Goal: Information Seeking & Learning: Learn about a topic

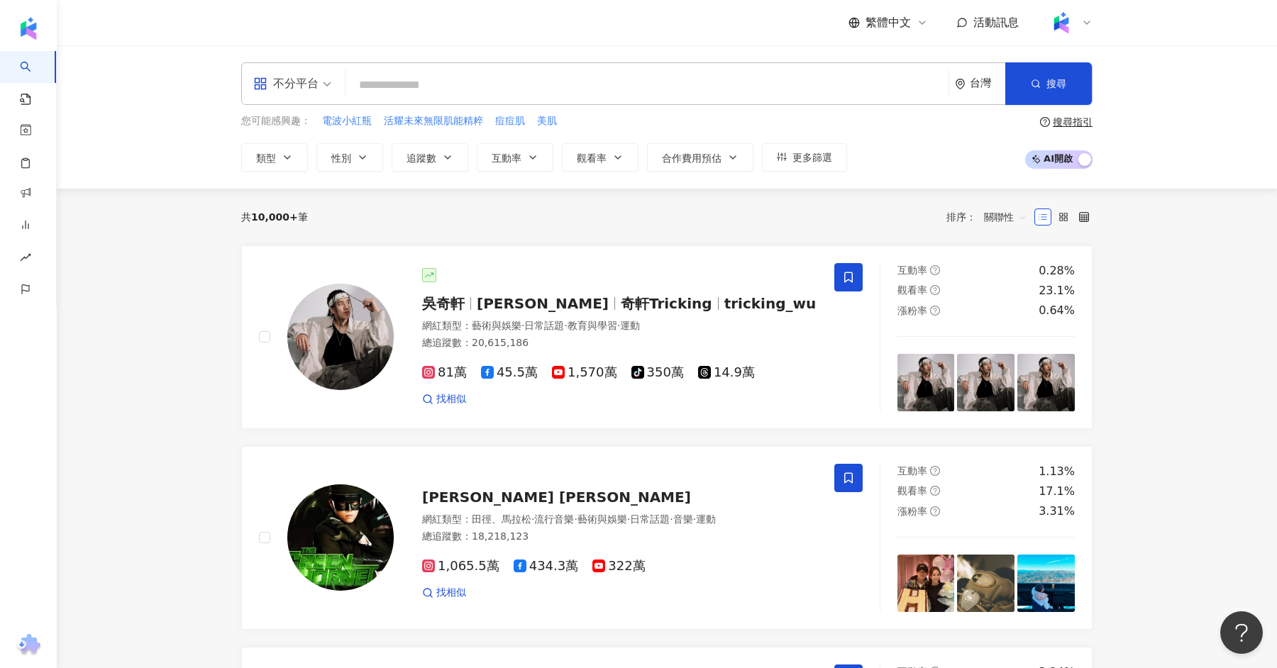
click at [517, 95] on input "search" at bounding box center [647, 85] width 592 height 27
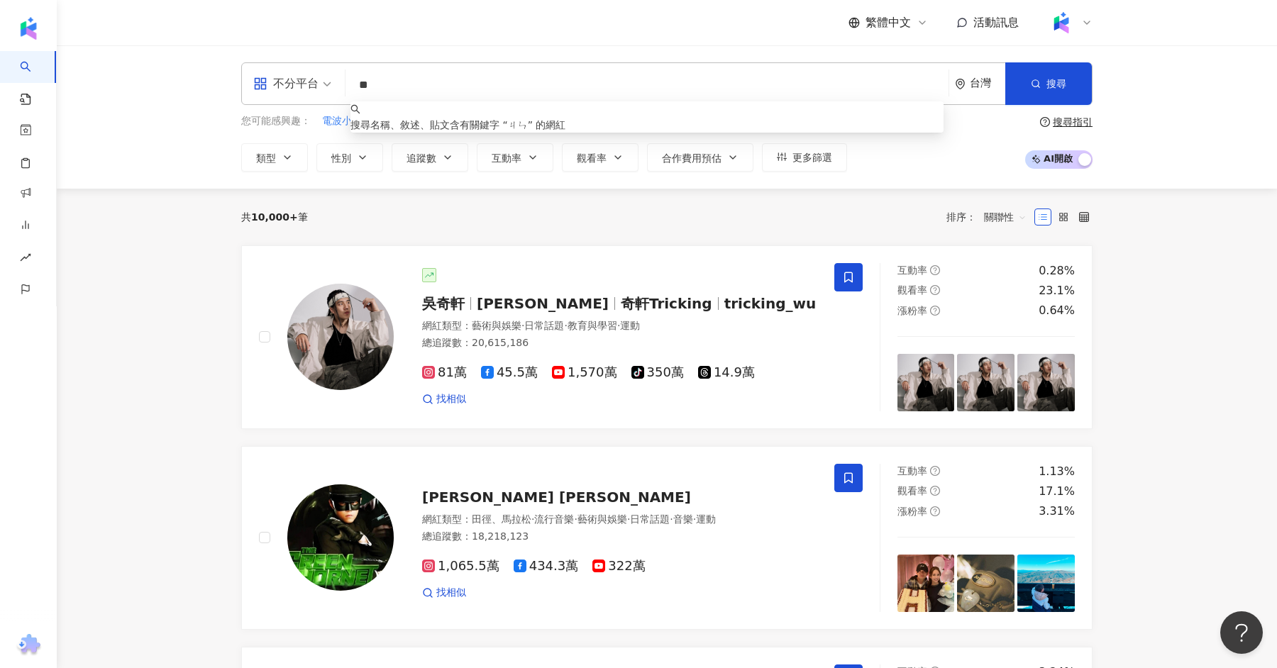
type input "*"
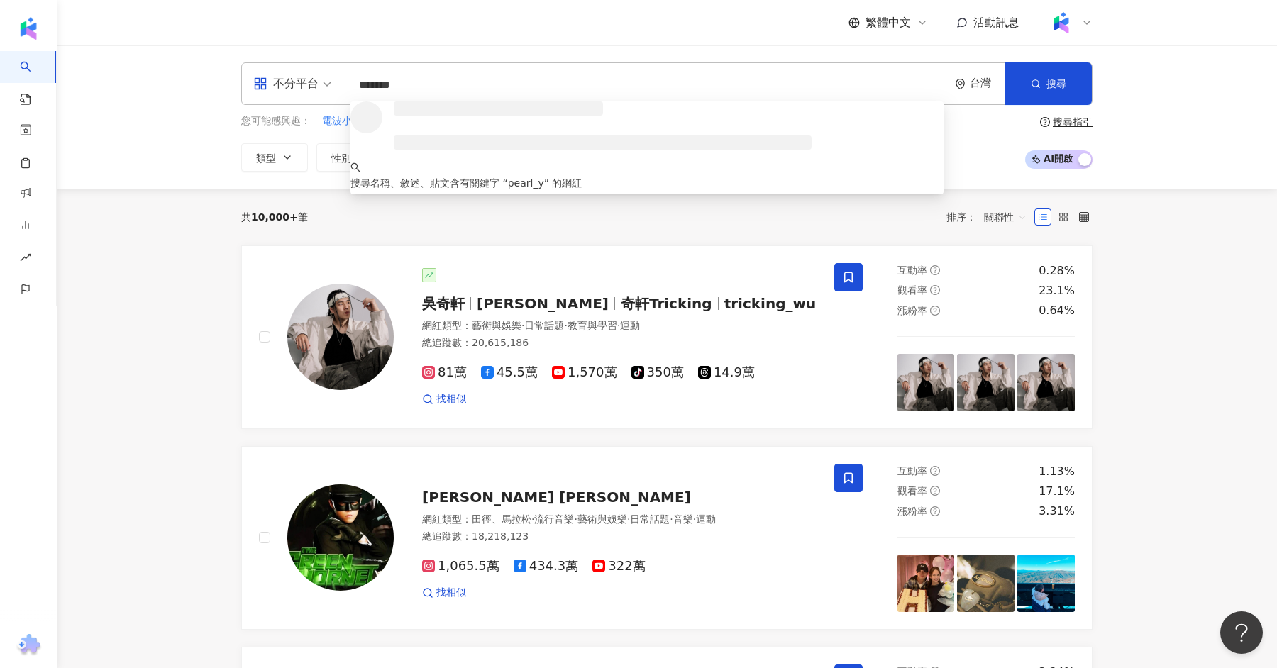
type input "********"
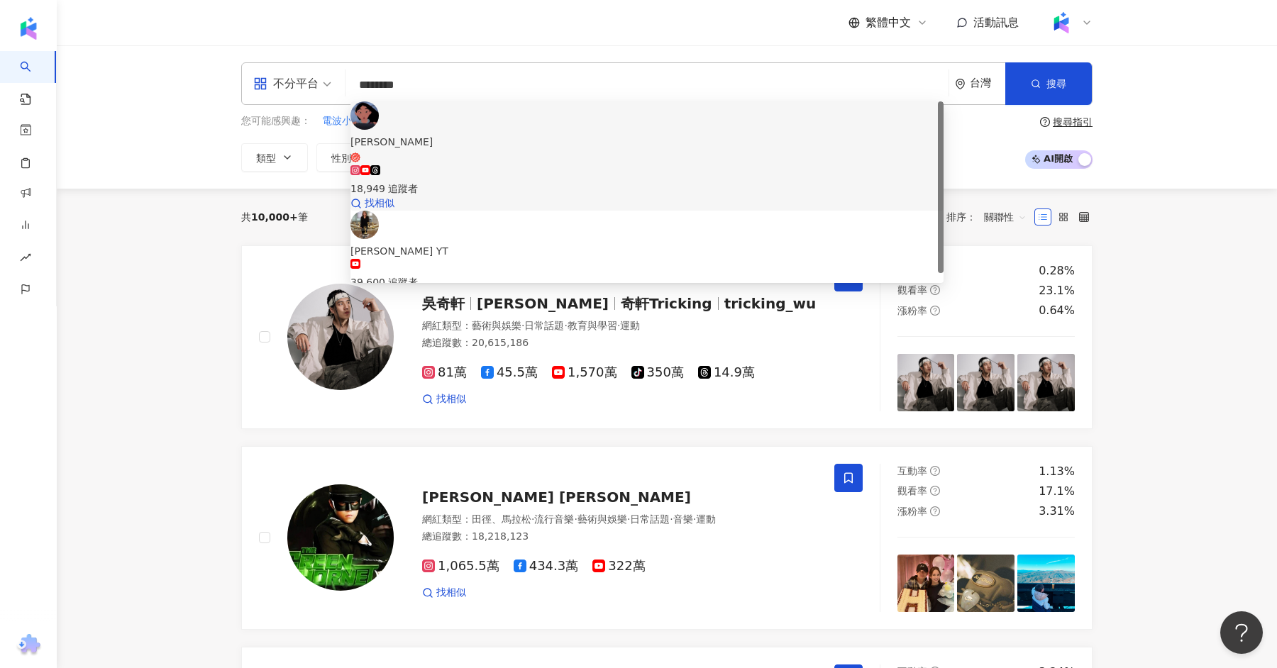
click at [510, 134] on span "彭郁彤" at bounding box center [647, 148] width 593 height 29
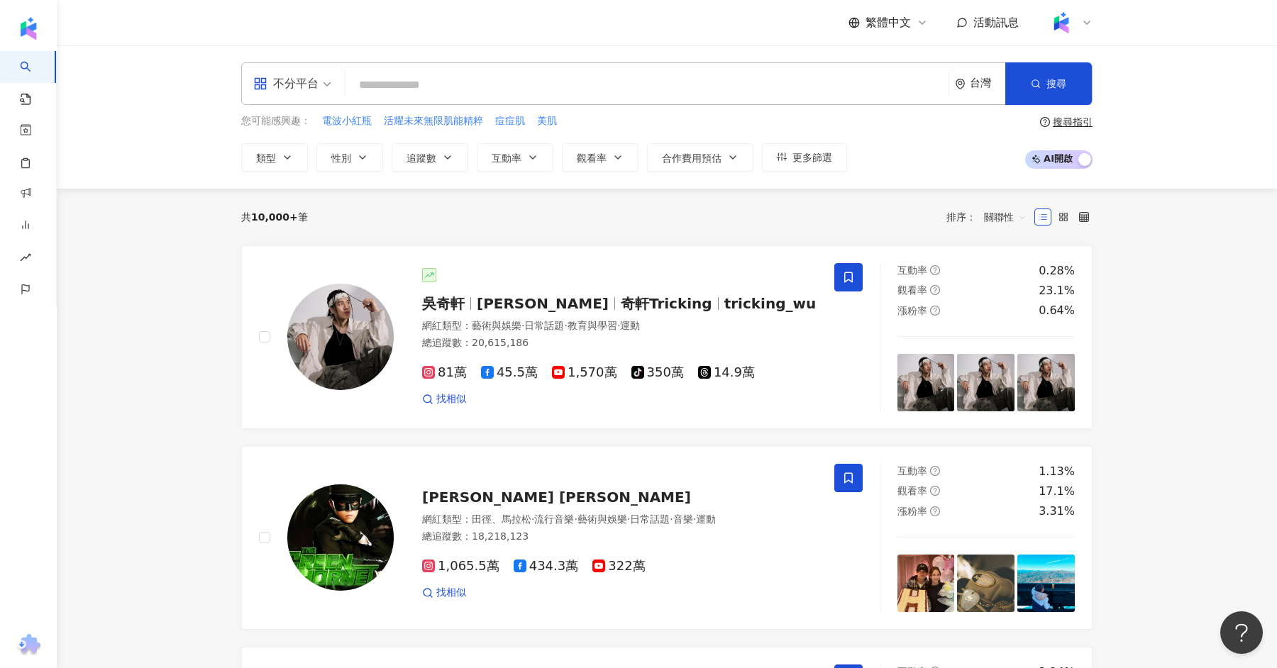
click at [409, 89] on input "search" at bounding box center [647, 85] width 592 height 27
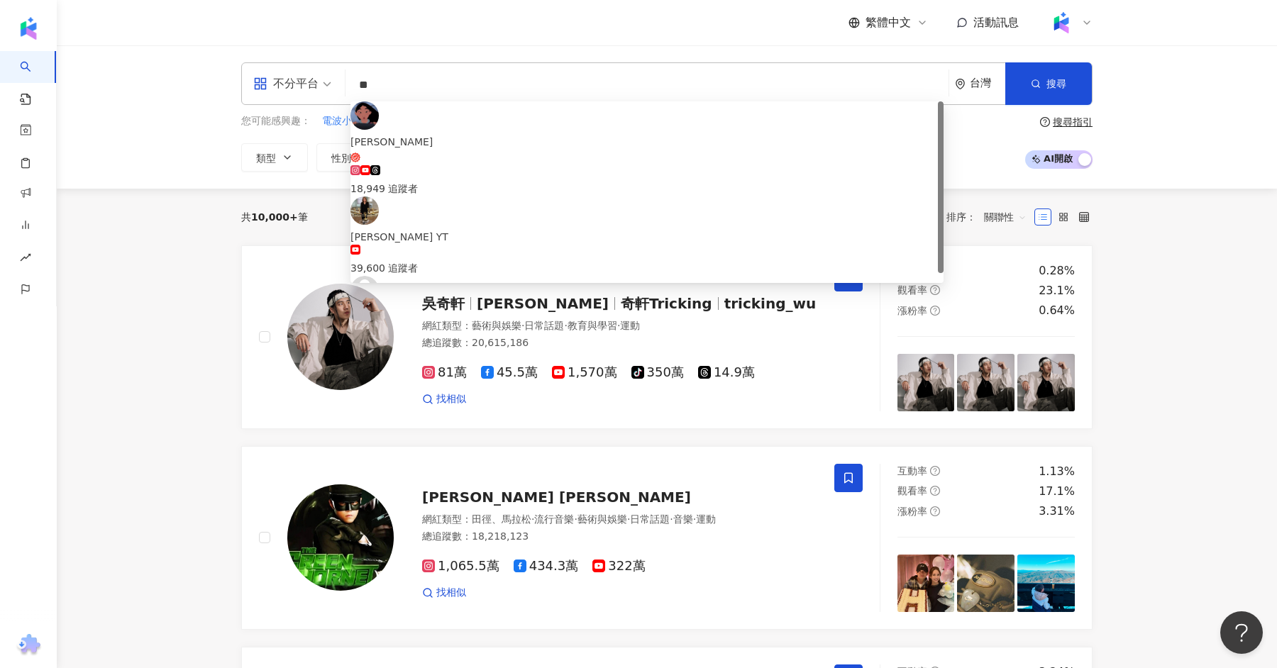
type input "*"
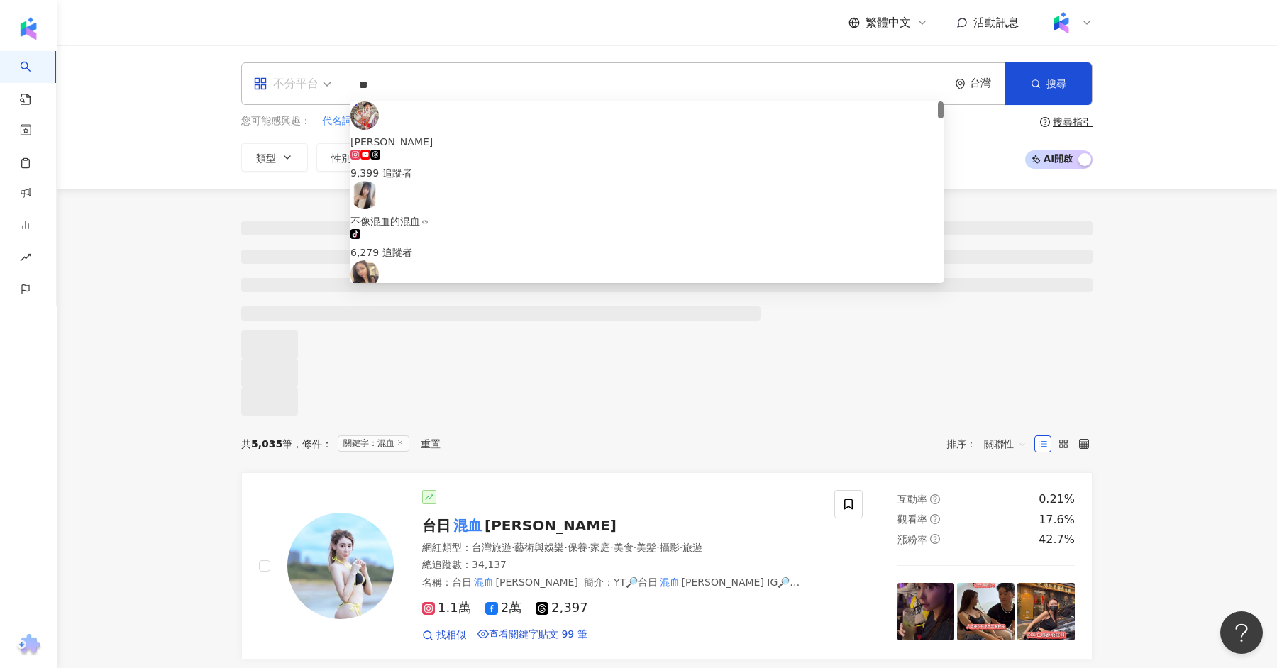
click at [315, 84] on div "不分平台" at bounding box center [285, 83] width 65 height 23
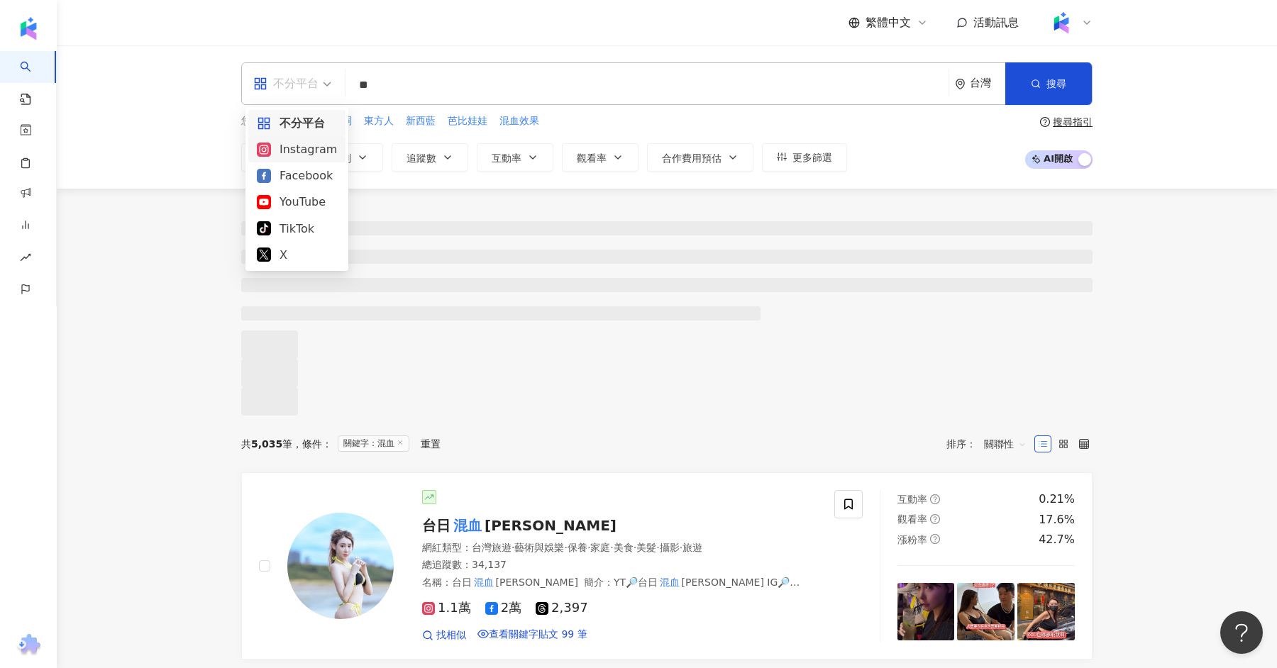
click at [299, 146] on div "Instagram" at bounding box center [297, 149] width 80 height 18
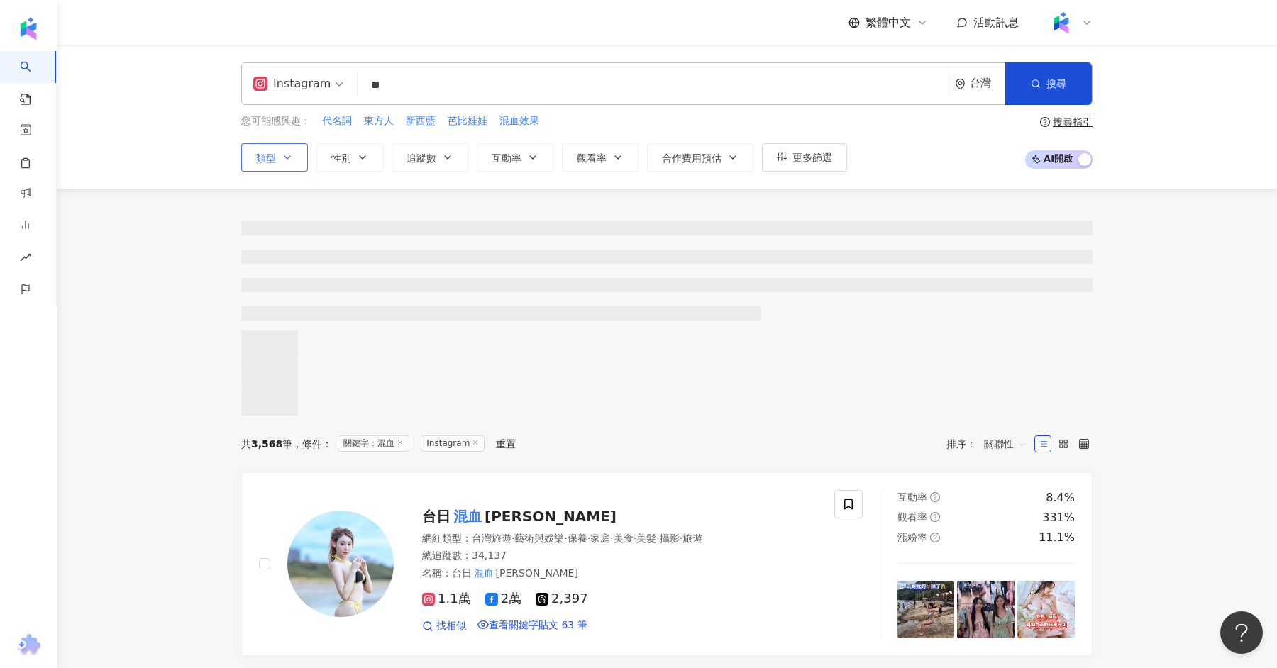
click at [283, 161] on icon "button" at bounding box center [287, 157] width 11 height 11
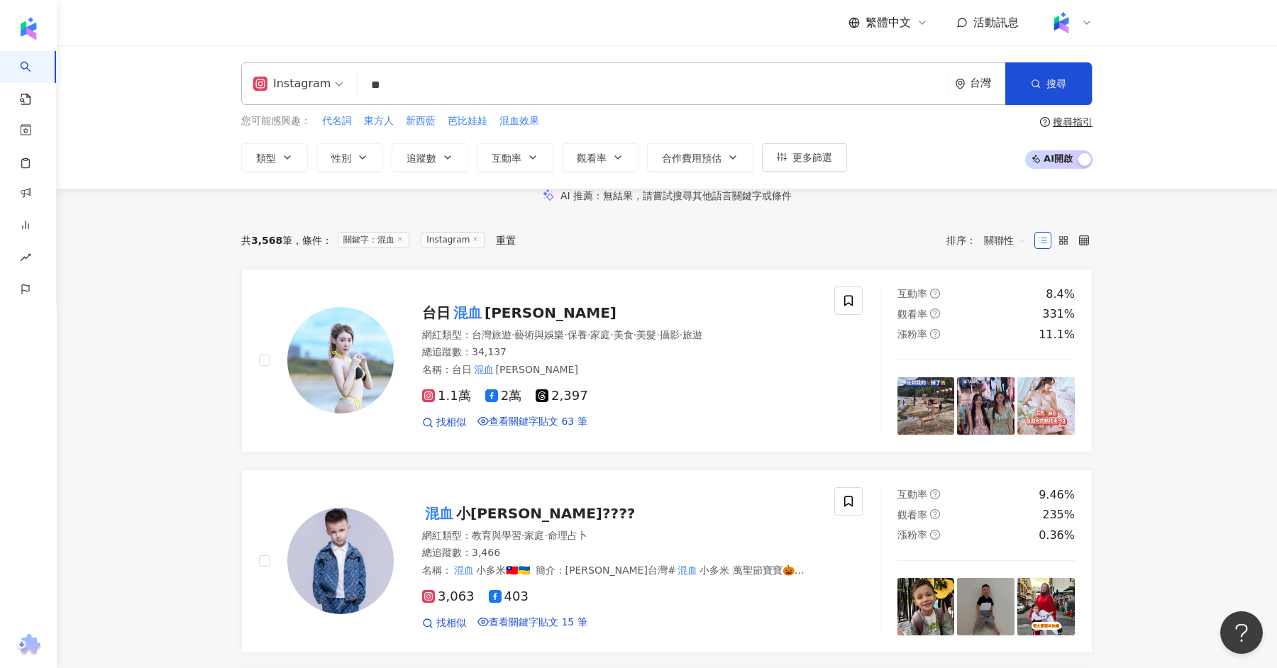
click at [206, 204] on div "AI 推薦 ： 無結果，請嘗試搜尋其他語言關鍵字或條件" at bounding box center [667, 196] width 1220 height 15
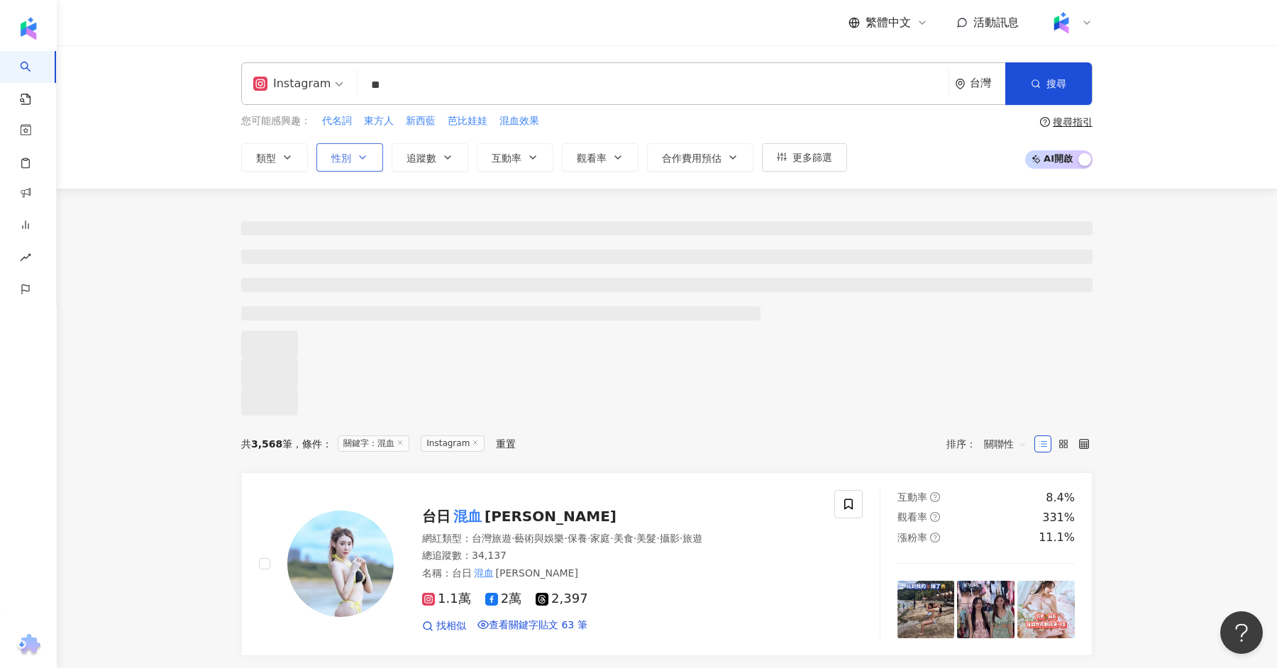
click at [369, 153] on button "性別" at bounding box center [349, 157] width 67 height 28
click at [373, 211] on label "女" at bounding box center [389, 203] width 33 height 16
click at [447, 160] on icon "button" at bounding box center [447, 157] width 11 height 11
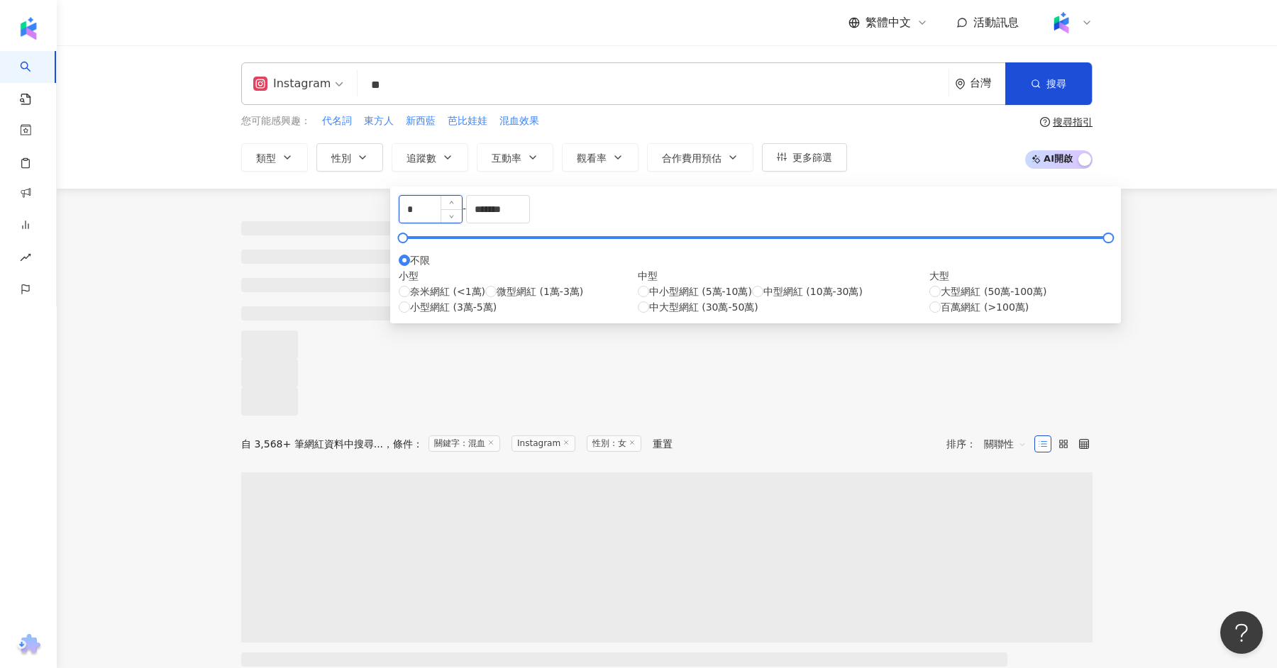
click at [451, 223] on input "*" at bounding box center [430, 209] width 62 height 27
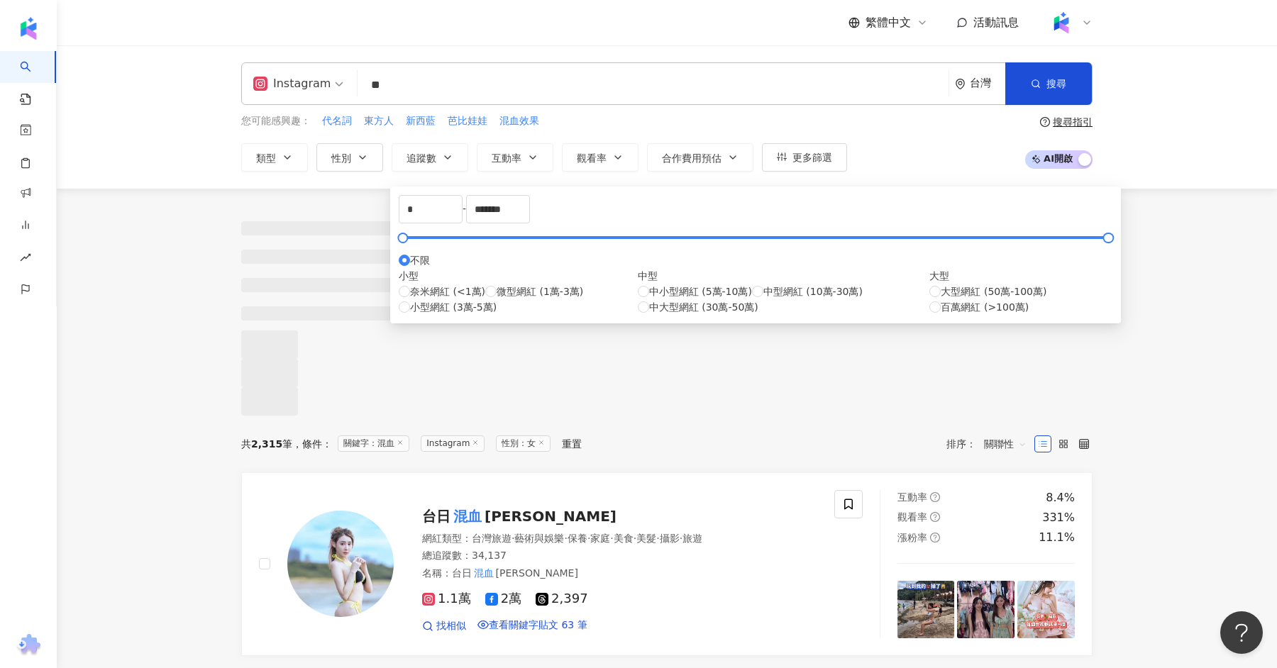
click at [112, 322] on div at bounding box center [667, 302] width 1220 height 227
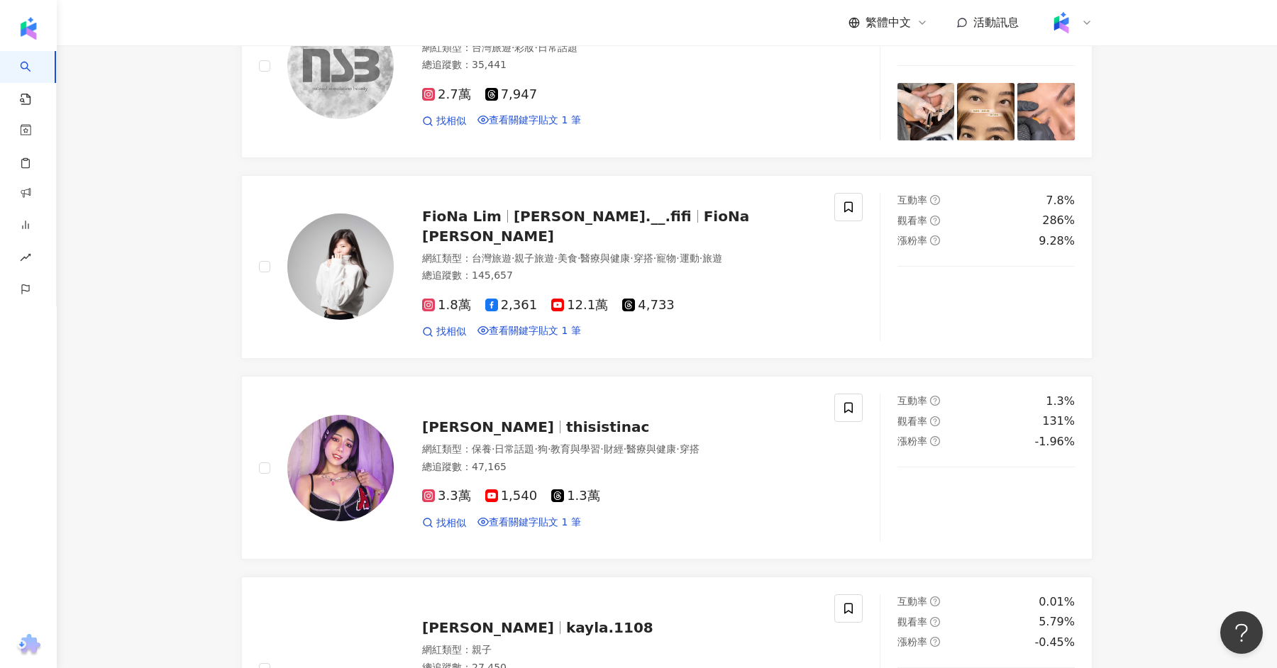
scroll to position [2491, 0]
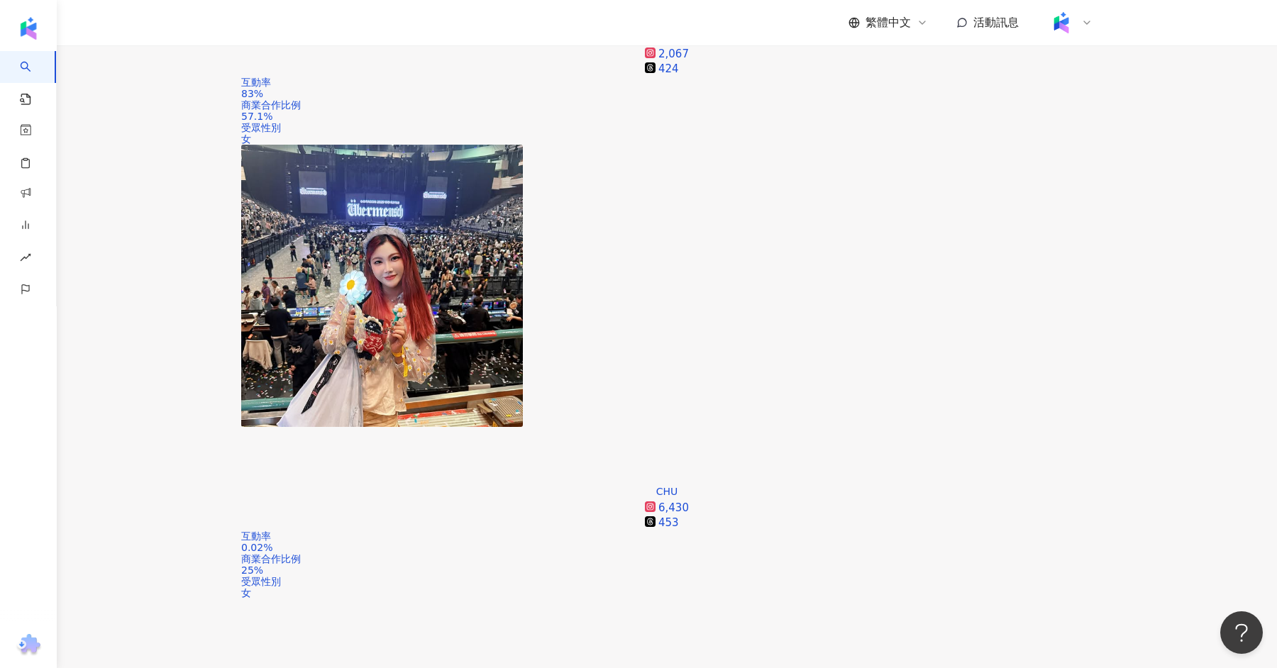
scroll to position [0, 0]
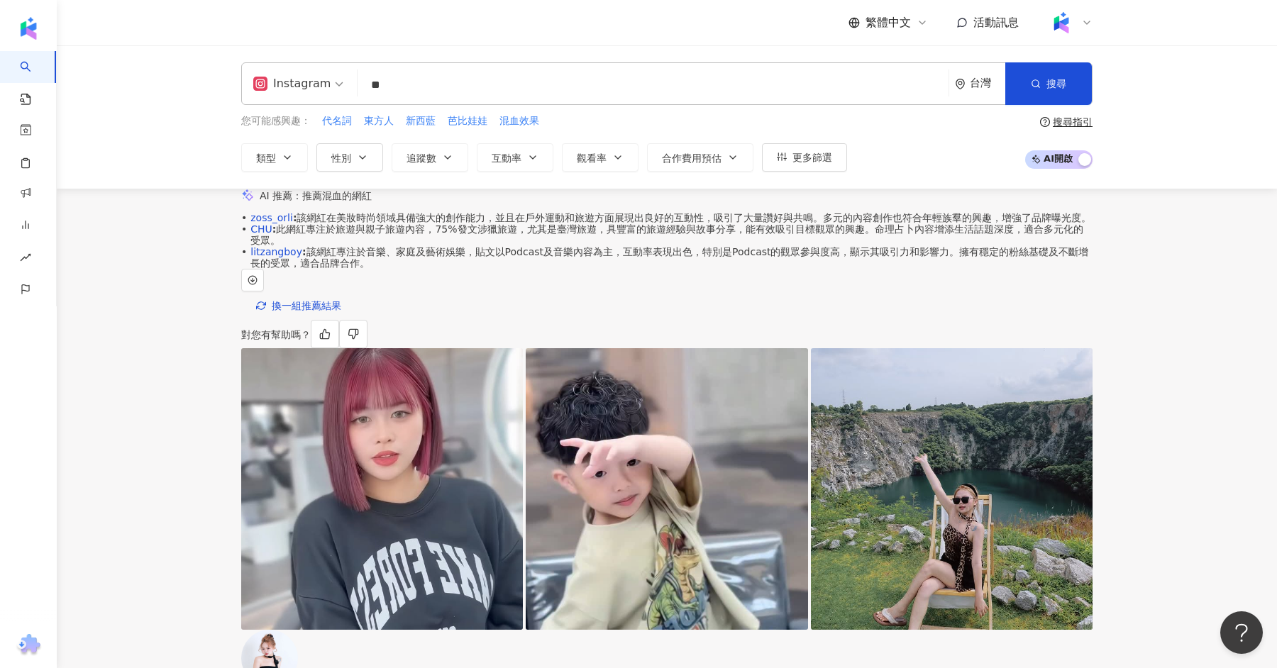
click at [408, 84] on input "**" at bounding box center [653, 85] width 580 height 27
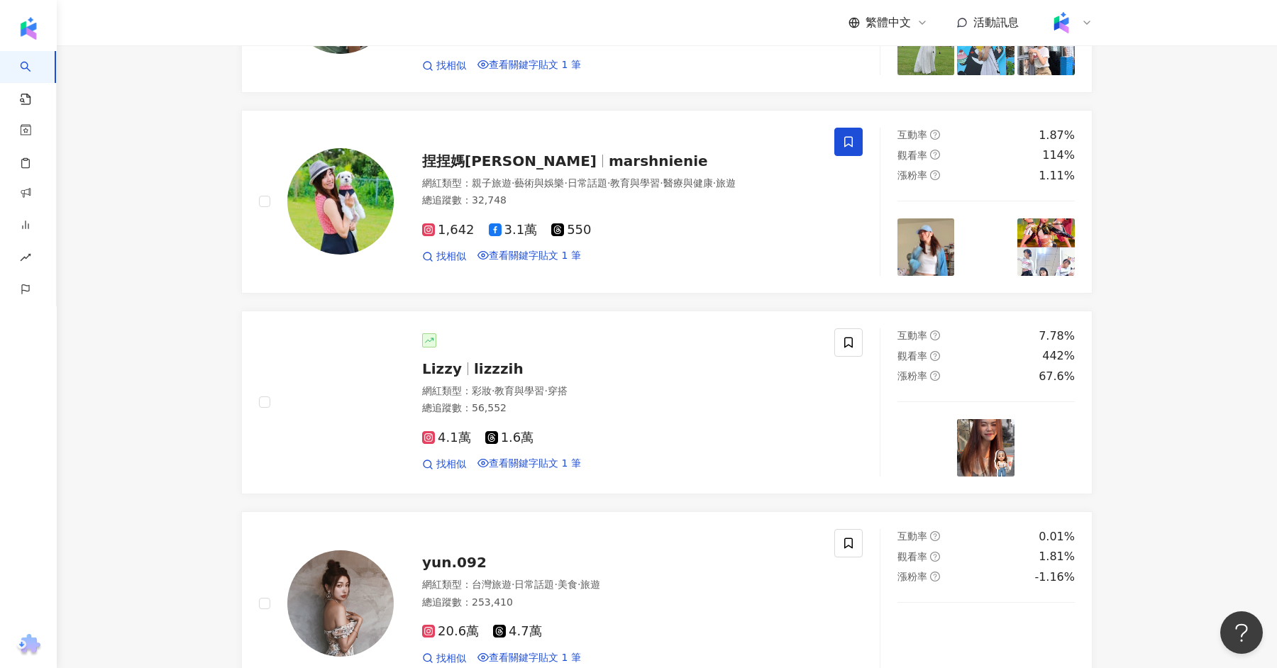
scroll to position [2312, 0]
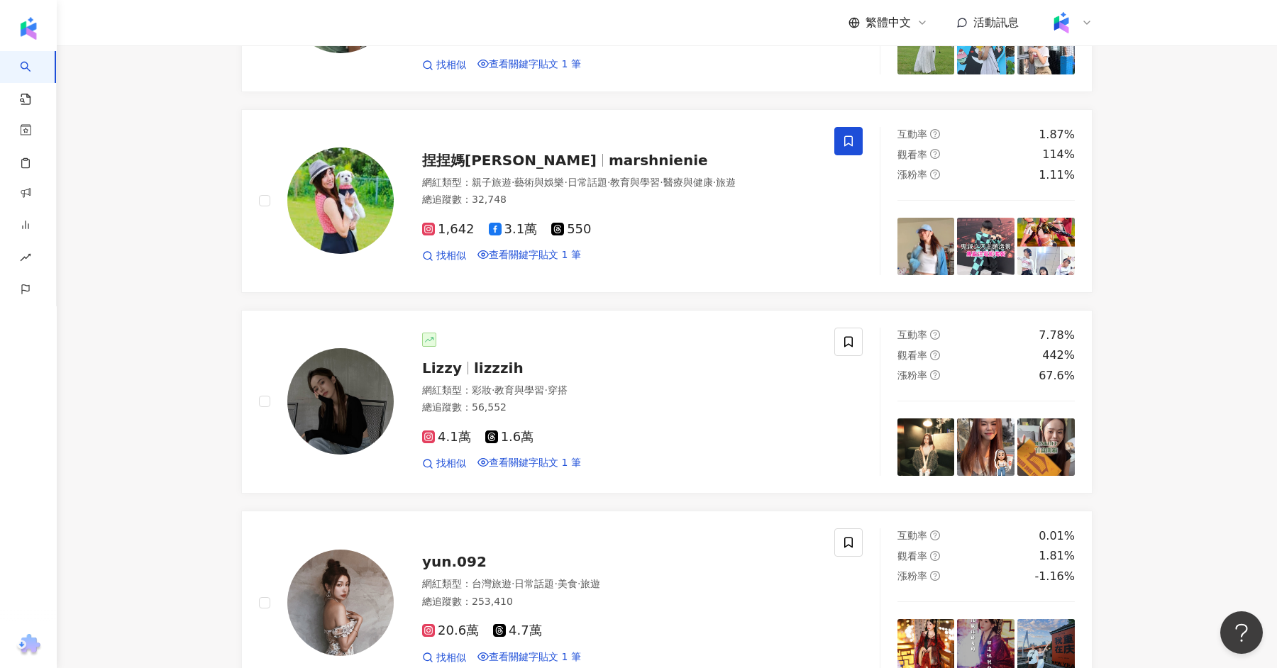
click at [1176, 263] on main "Instagram ** 台灣 搜尋 c06cb95e-d727-4950-a833-59af286717e1 2883ba67-4059-45f3-a0cb…" at bounding box center [667, 441] width 1220 height 5414
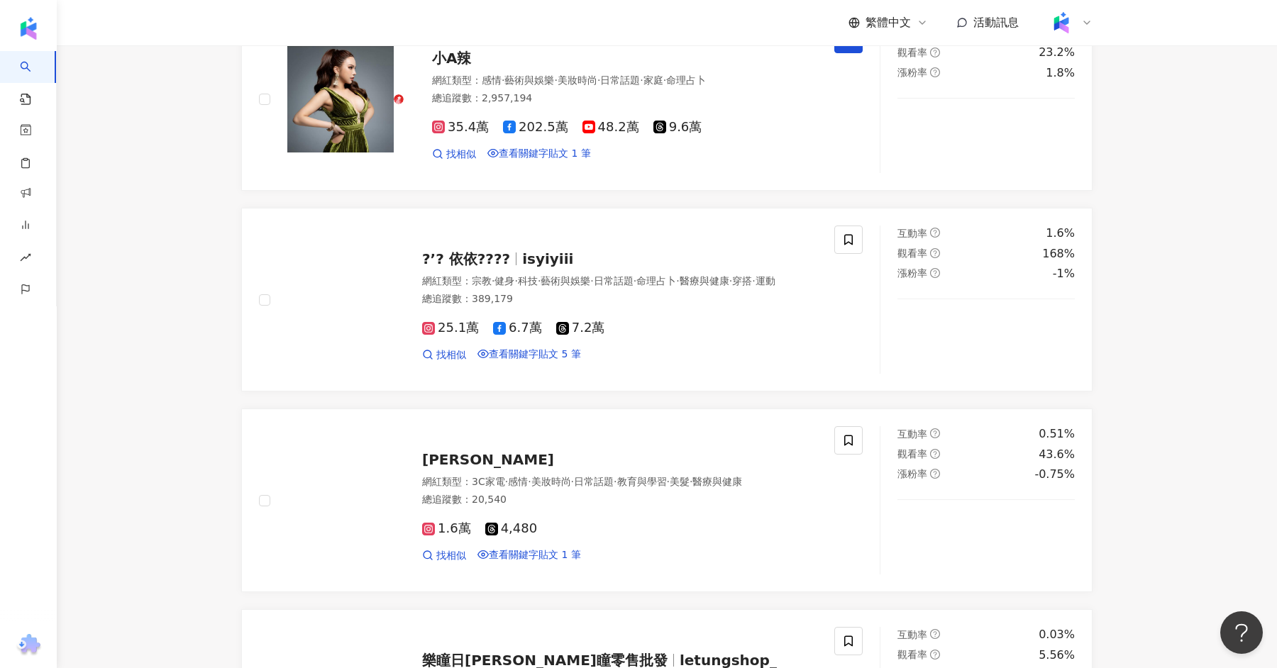
scroll to position [3030, 0]
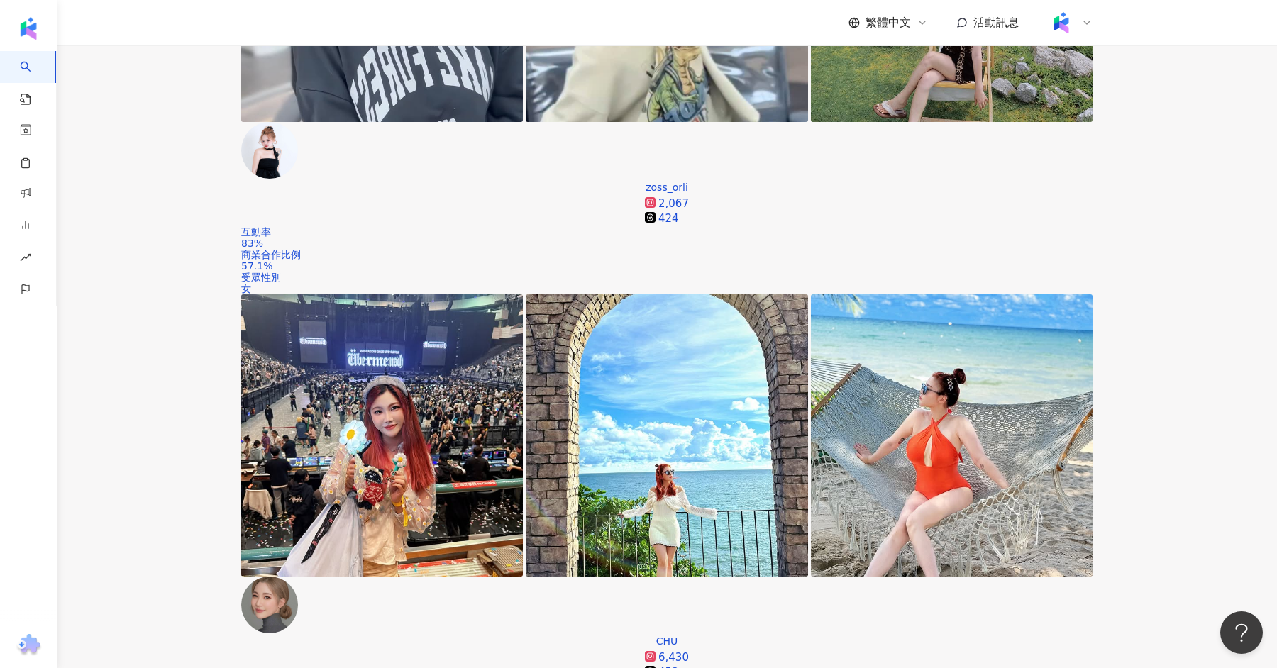
scroll to position [0, 0]
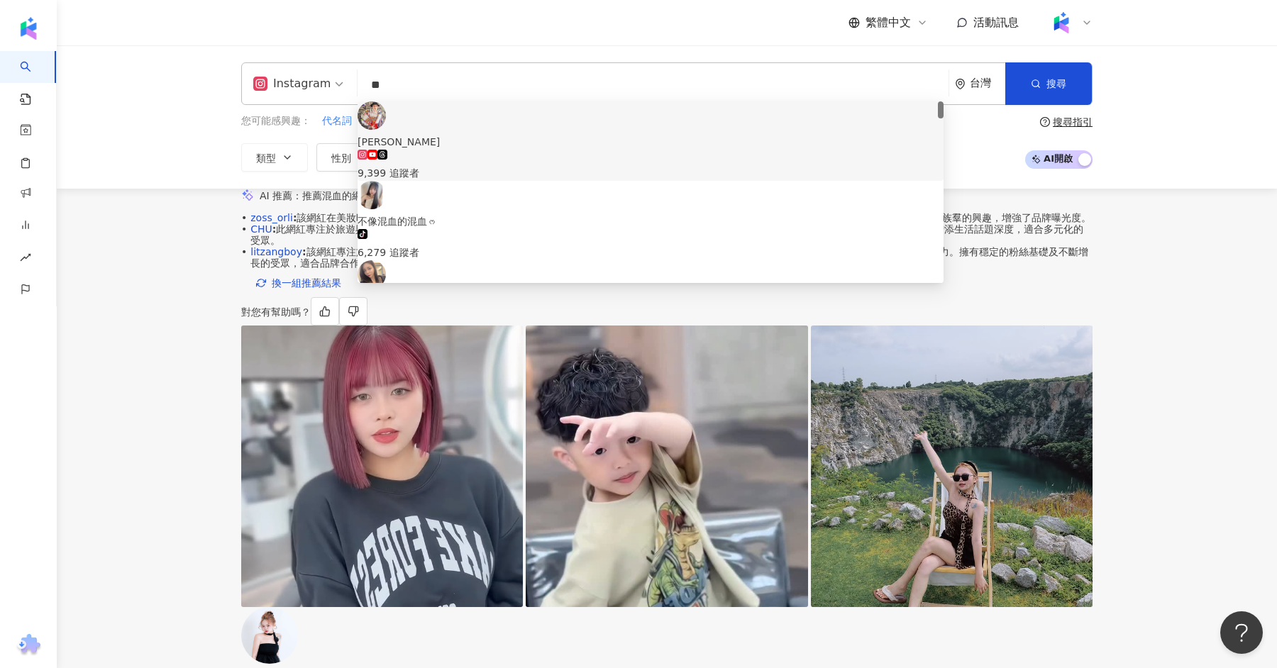
click at [434, 79] on input "**" at bounding box center [653, 85] width 580 height 27
type input "*"
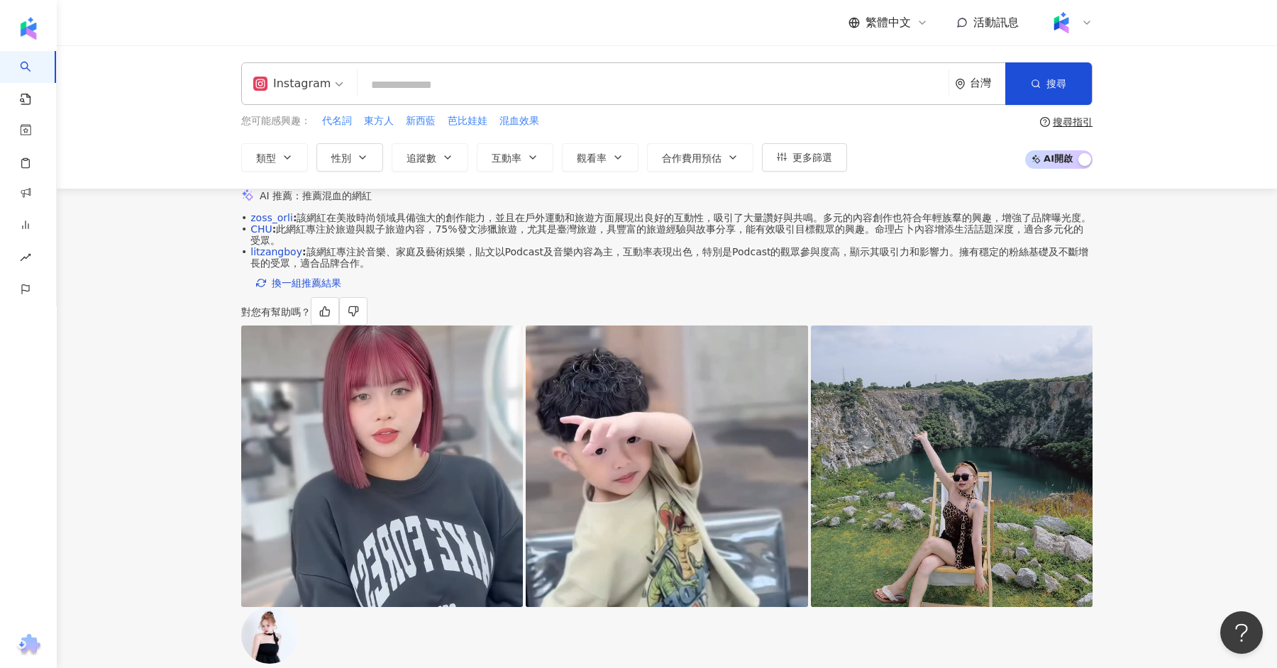
paste input "**********"
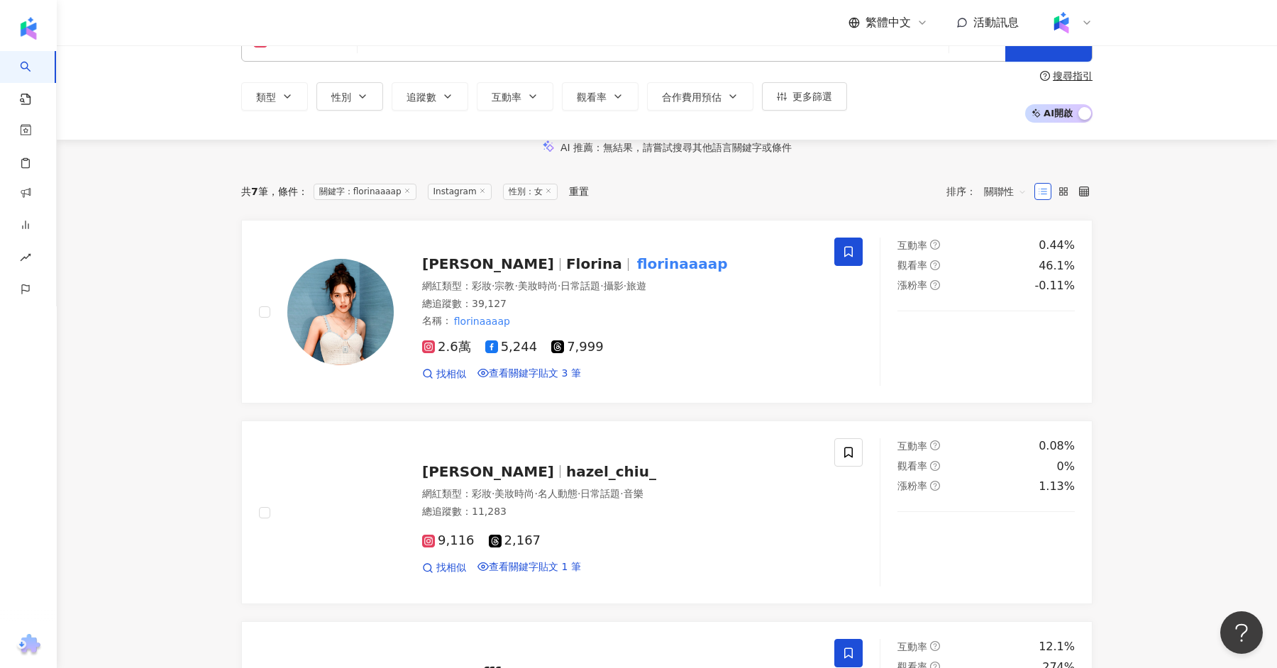
scroll to position [59, 0]
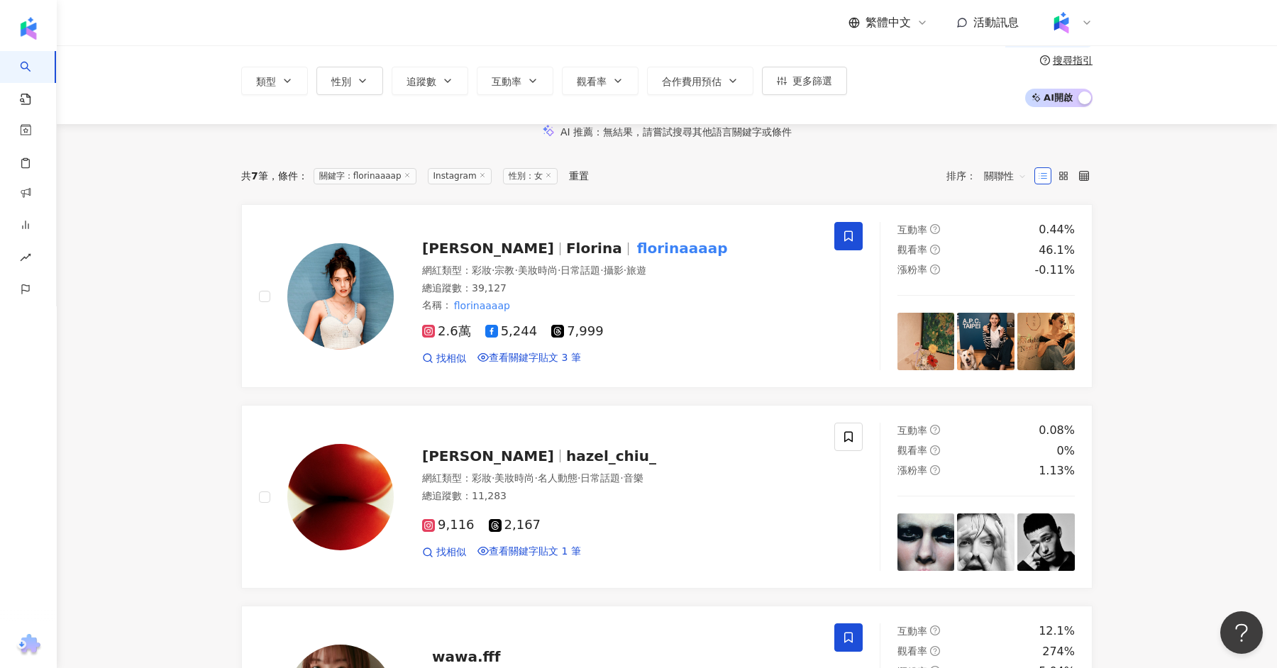
type input "**********"
click at [695, 278] on div "網紅類型 ： 彩妝 · 宗教 · 美妝時尚 · 日常話題 · 攝影 · 旅遊" at bounding box center [619, 271] width 395 height 14
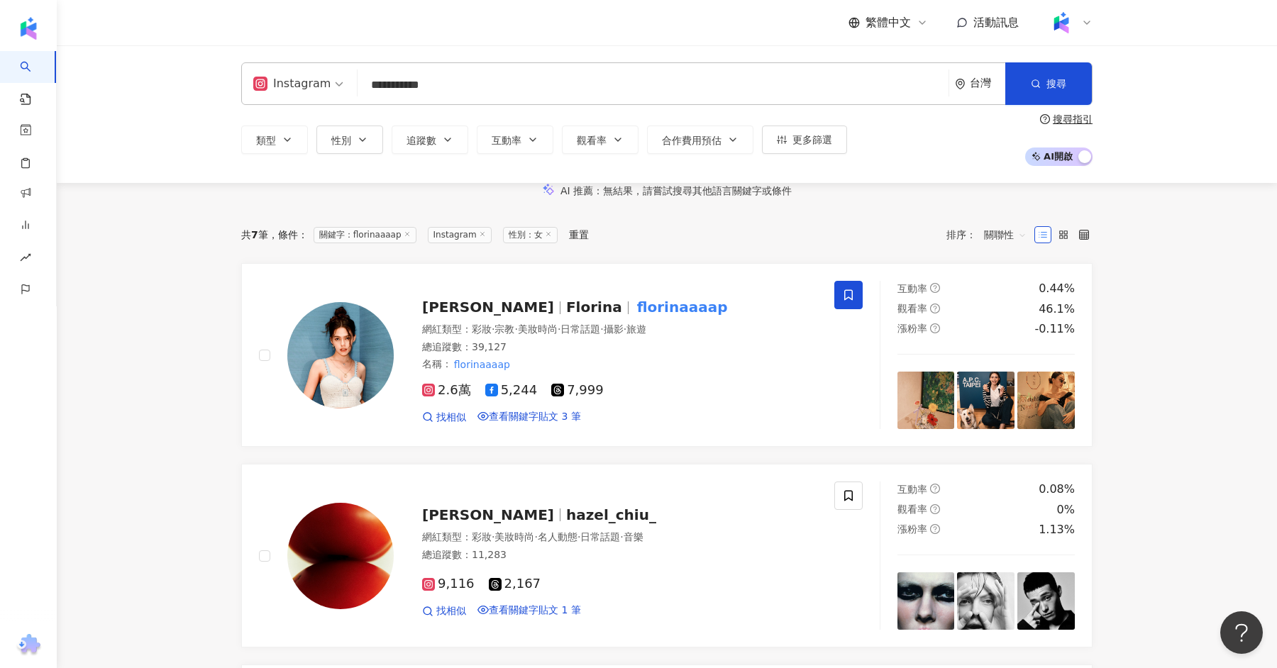
click at [464, 69] on div "**********" at bounding box center [666, 83] width 851 height 43
click at [464, 70] on div "**********" at bounding box center [666, 83] width 851 height 43
click at [464, 88] on input "**********" at bounding box center [653, 85] width 580 height 27
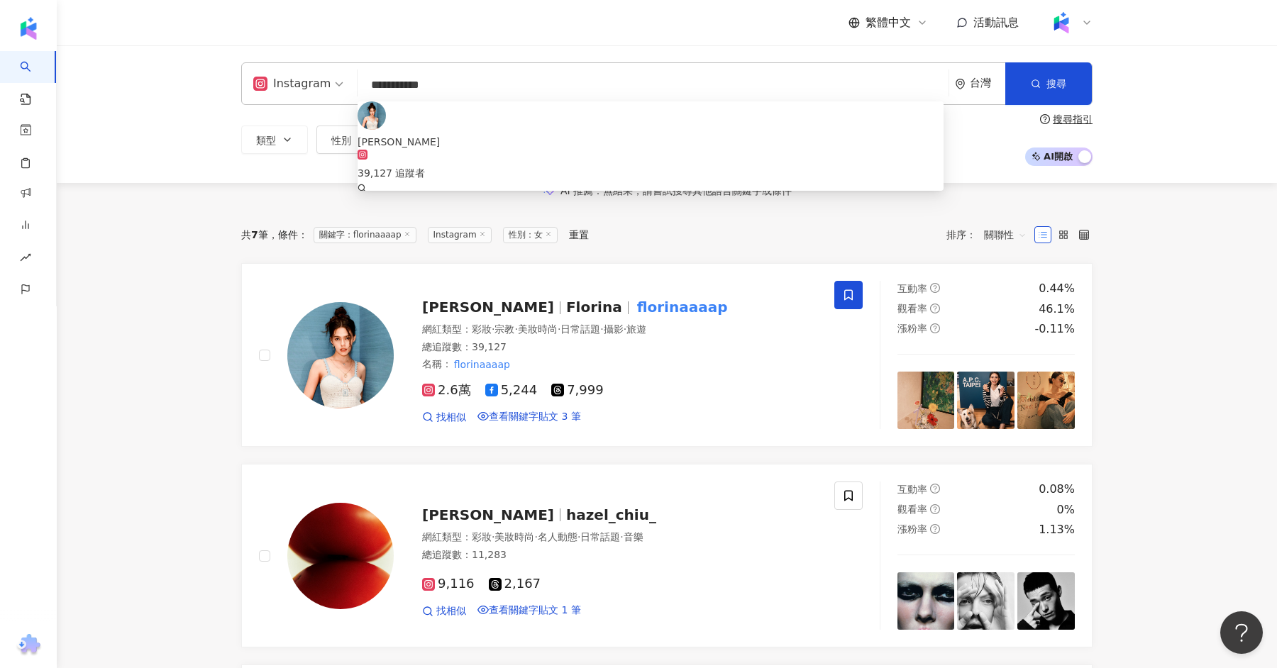
click at [464, 88] on input "**********" at bounding box center [653, 85] width 580 height 27
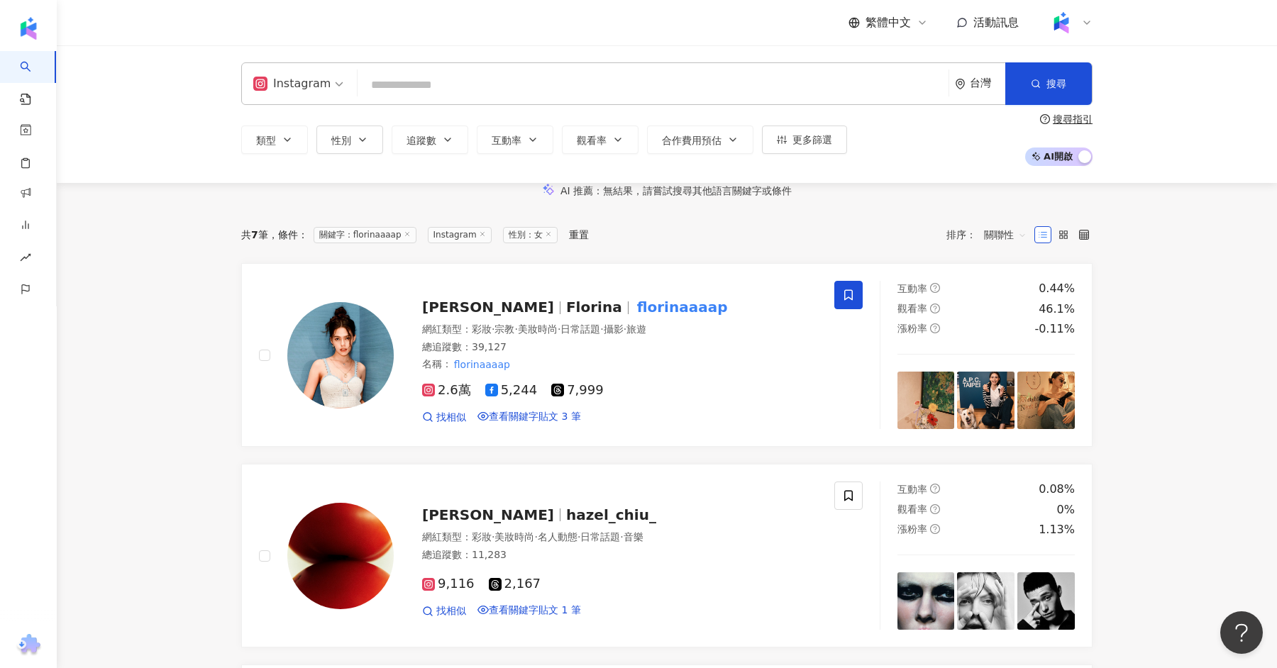
paste input "********"
type input "********"
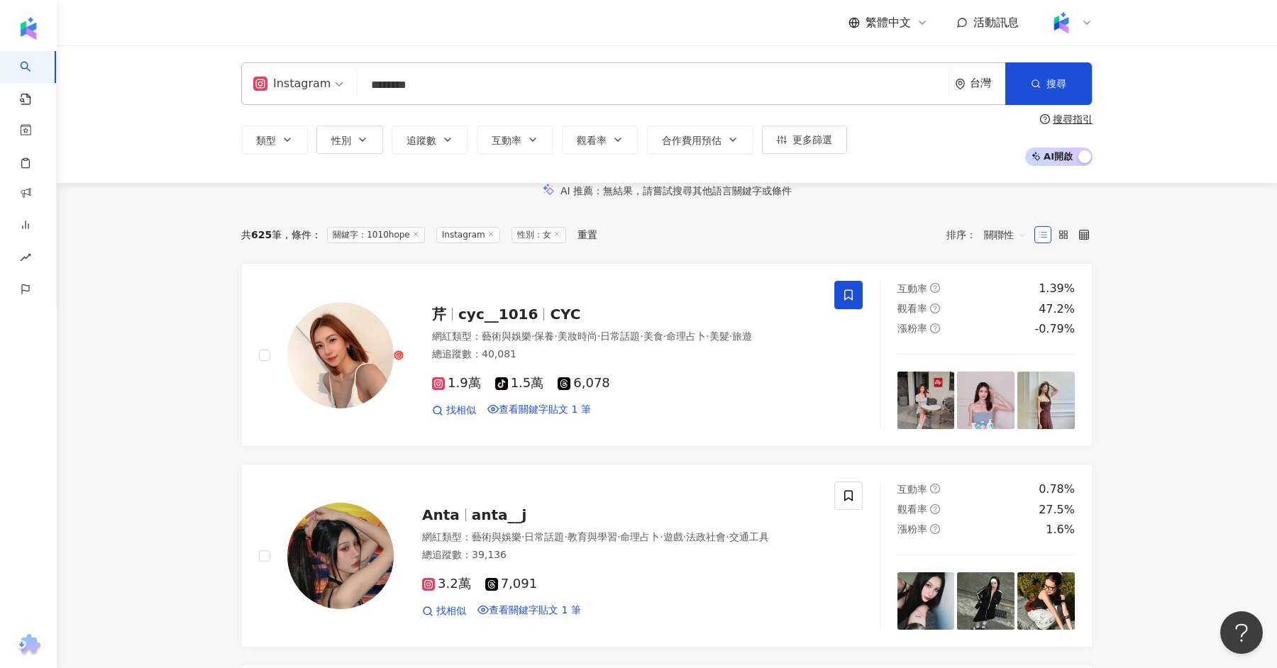
click at [480, 79] on input "********" at bounding box center [653, 85] width 580 height 27
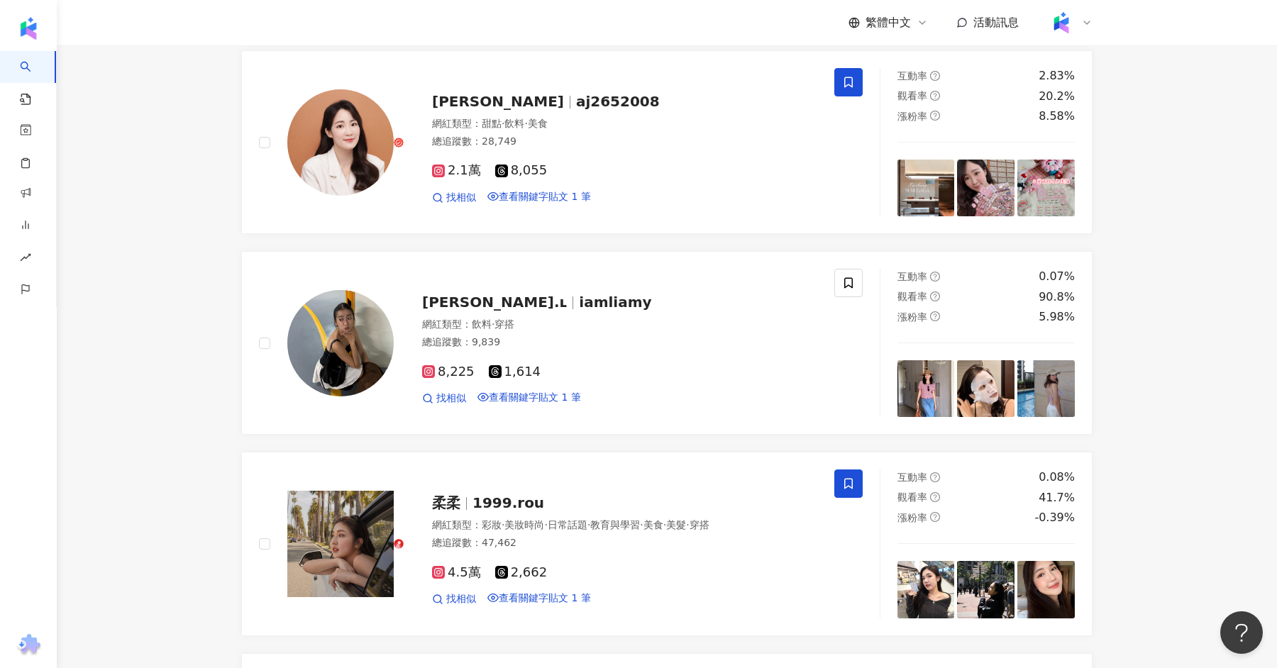
scroll to position [980, 0]
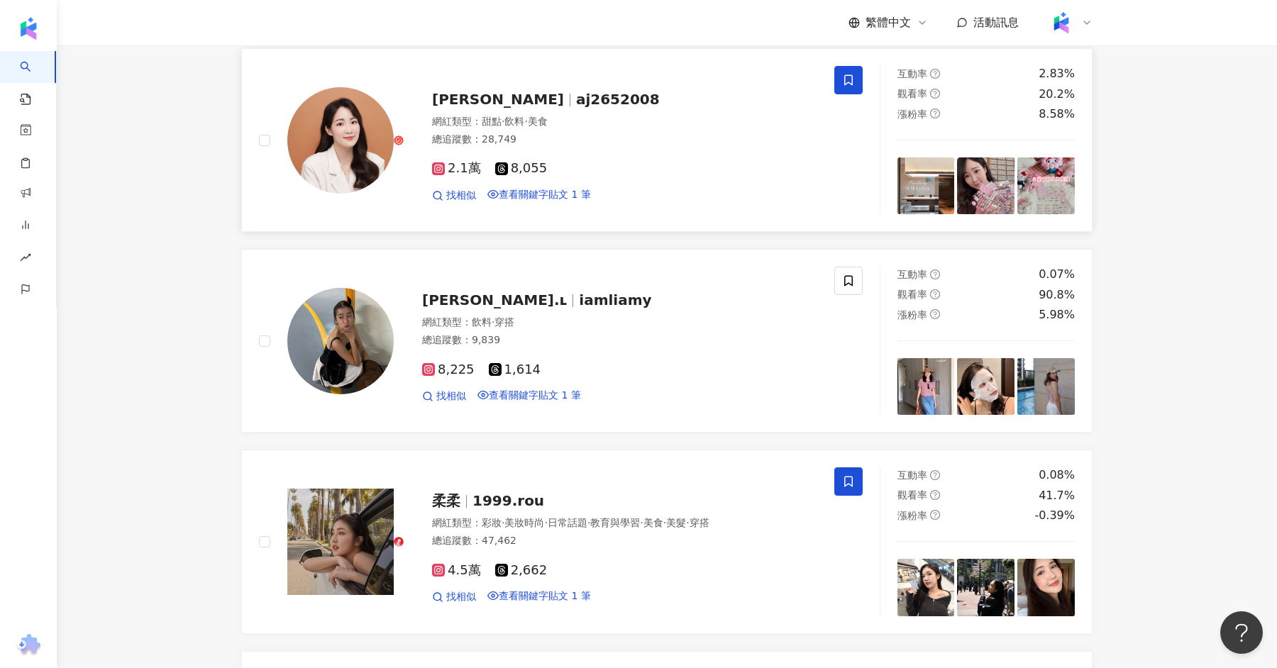
click at [576, 108] on span "aj2652008" at bounding box center [618, 99] width 84 height 17
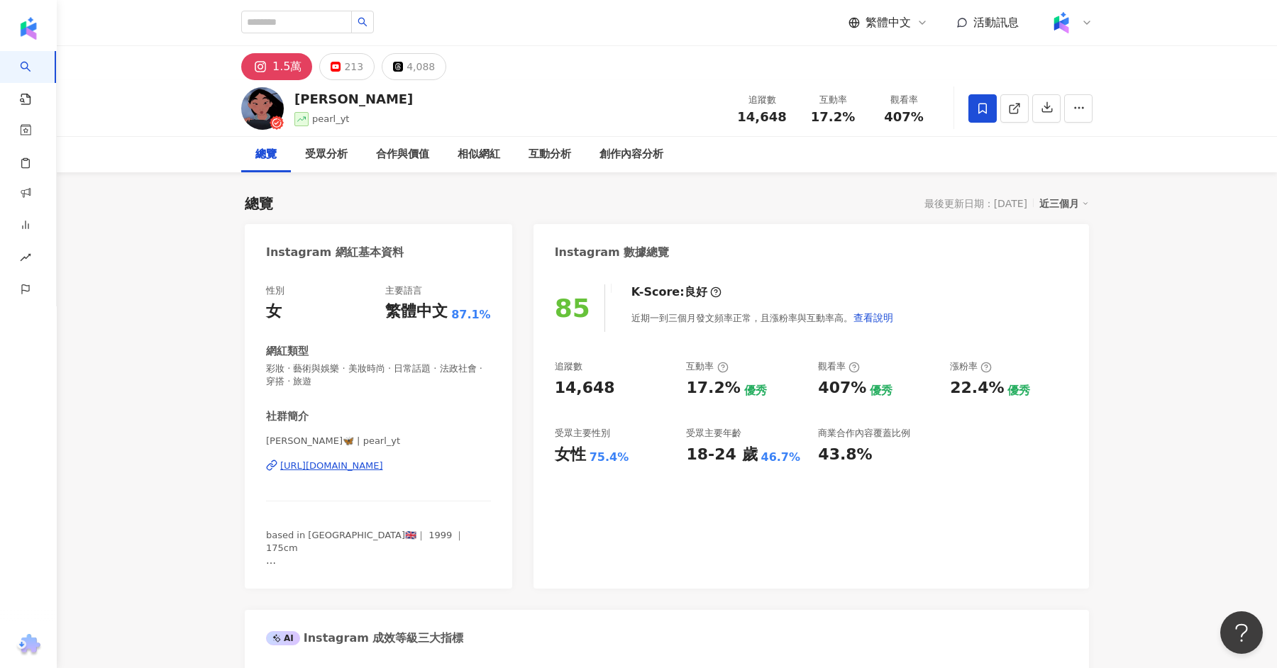
click at [358, 465] on div "https://www.instagram.com/pearl_yt/" at bounding box center [331, 466] width 103 height 13
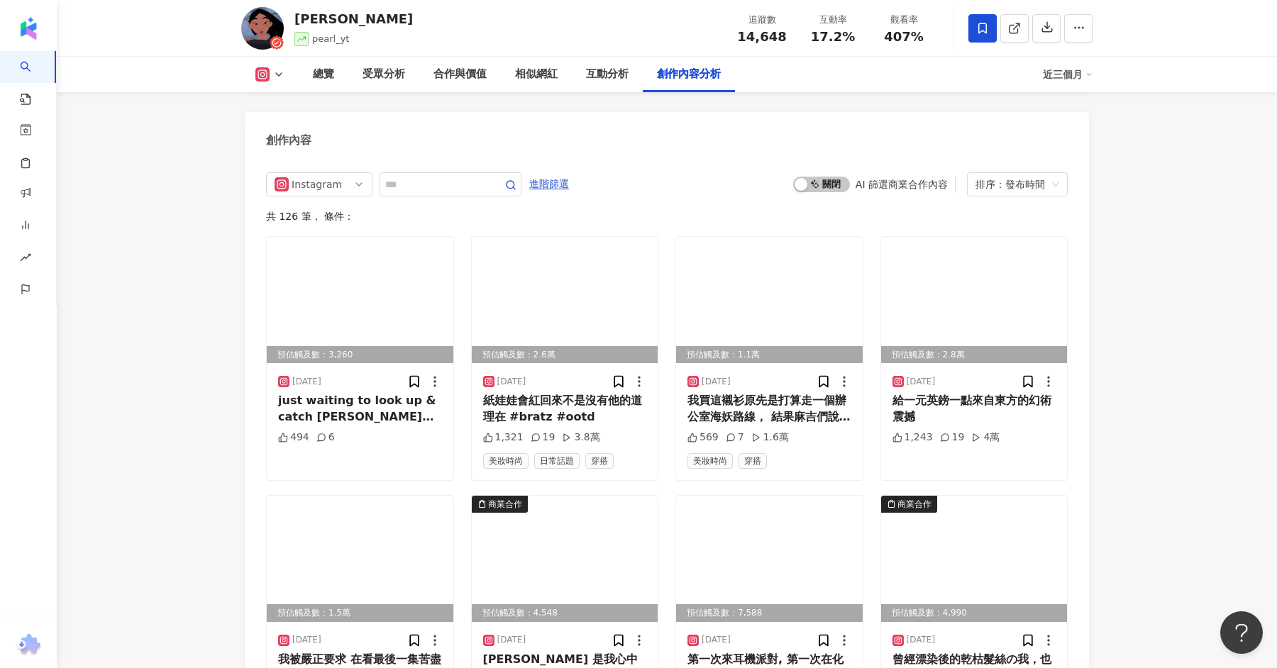
scroll to position [4340, 0]
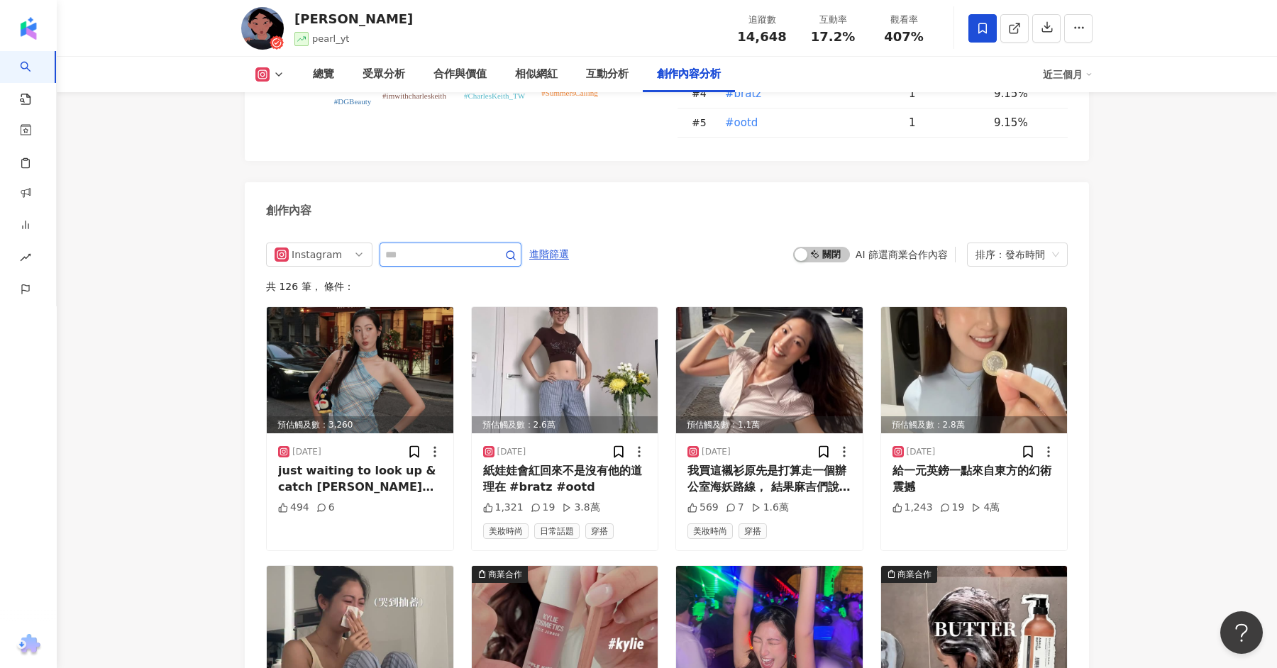
click at [443, 246] on input "text" at bounding box center [434, 254] width 99 height 17
type input "*"
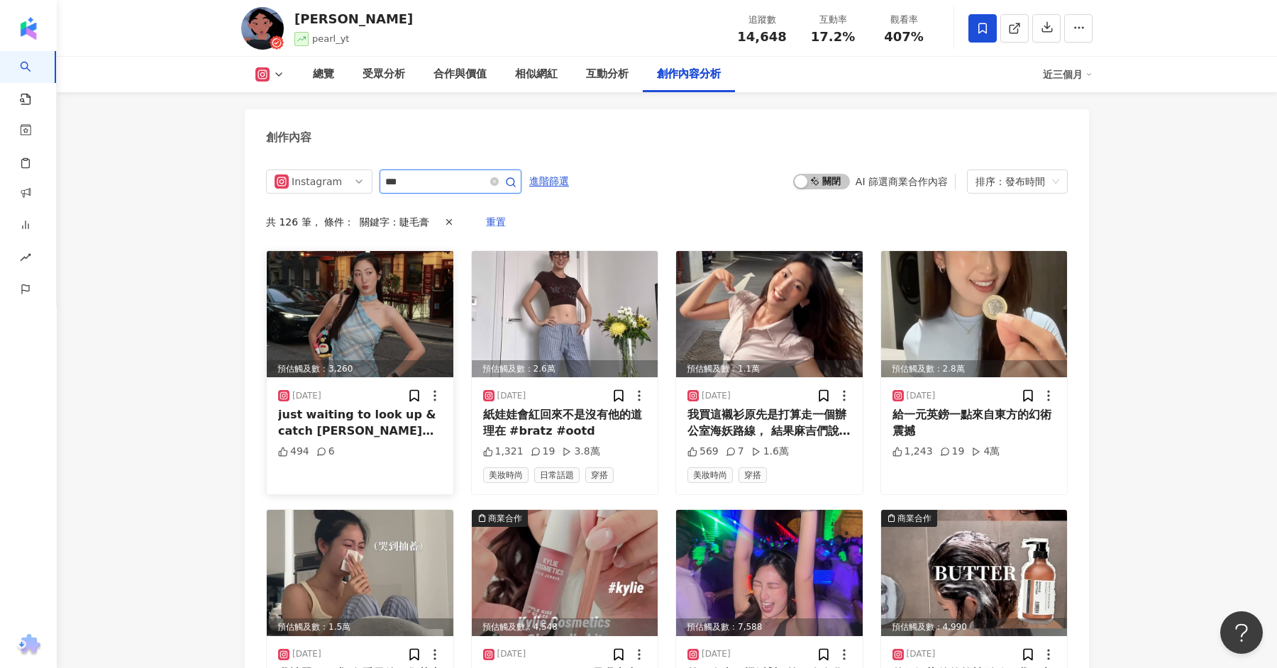
scroll to position [4394, 0]
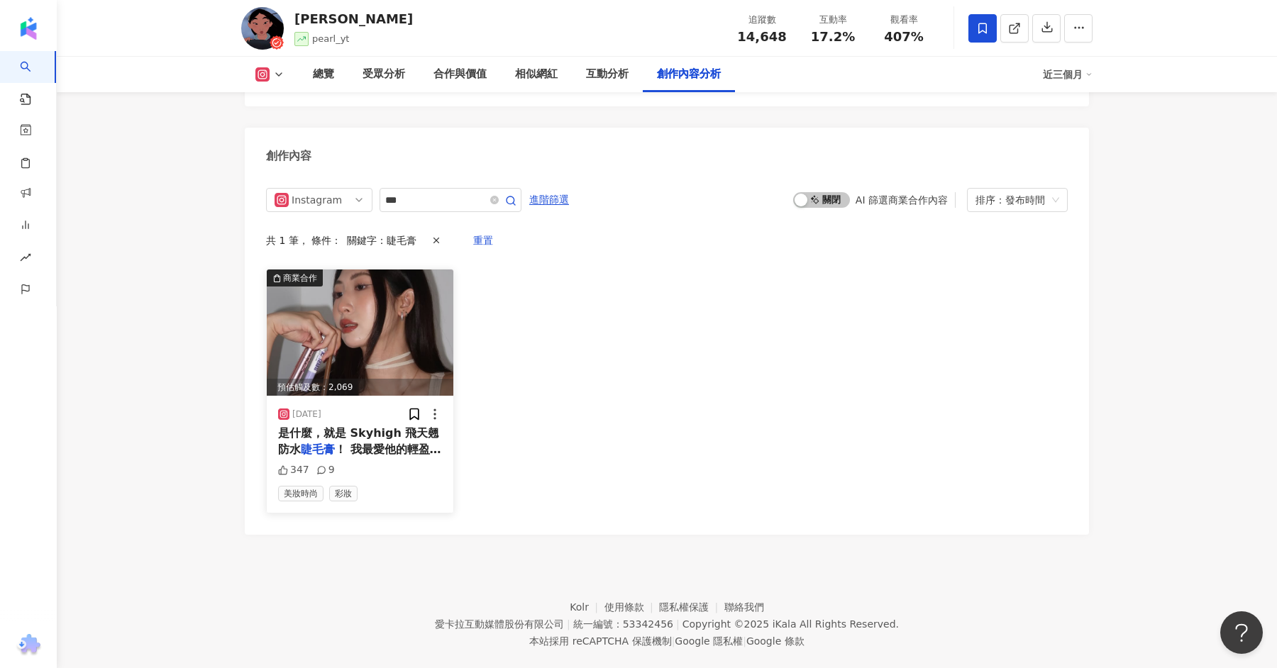
click at [404, 308] on img at bounding box center [360, 333] width 187 height 126
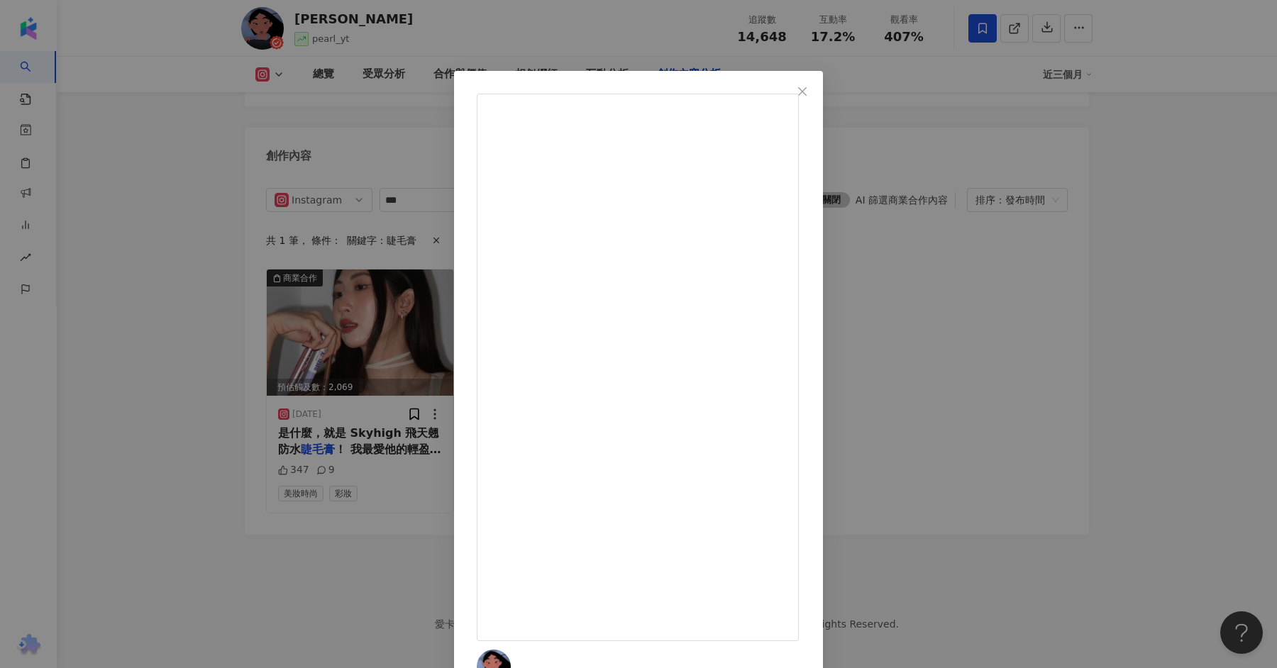
click at [641, 315] on div at bounding box center [639, 372] width 324 height 556
click at [817, 93] on span "Close" at bounding box center [802, 91] width 28 height 11
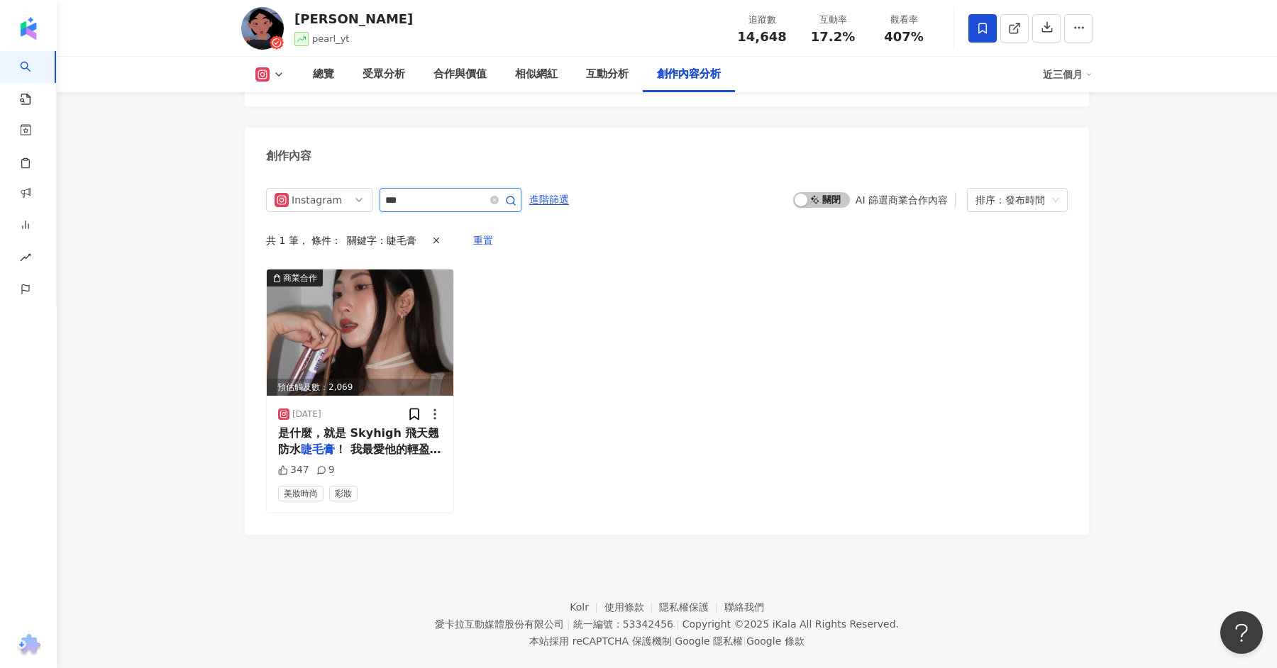
click at [448, 192] on input "***" at bounding box center [434, 200] width 99 height 17
type input "*"
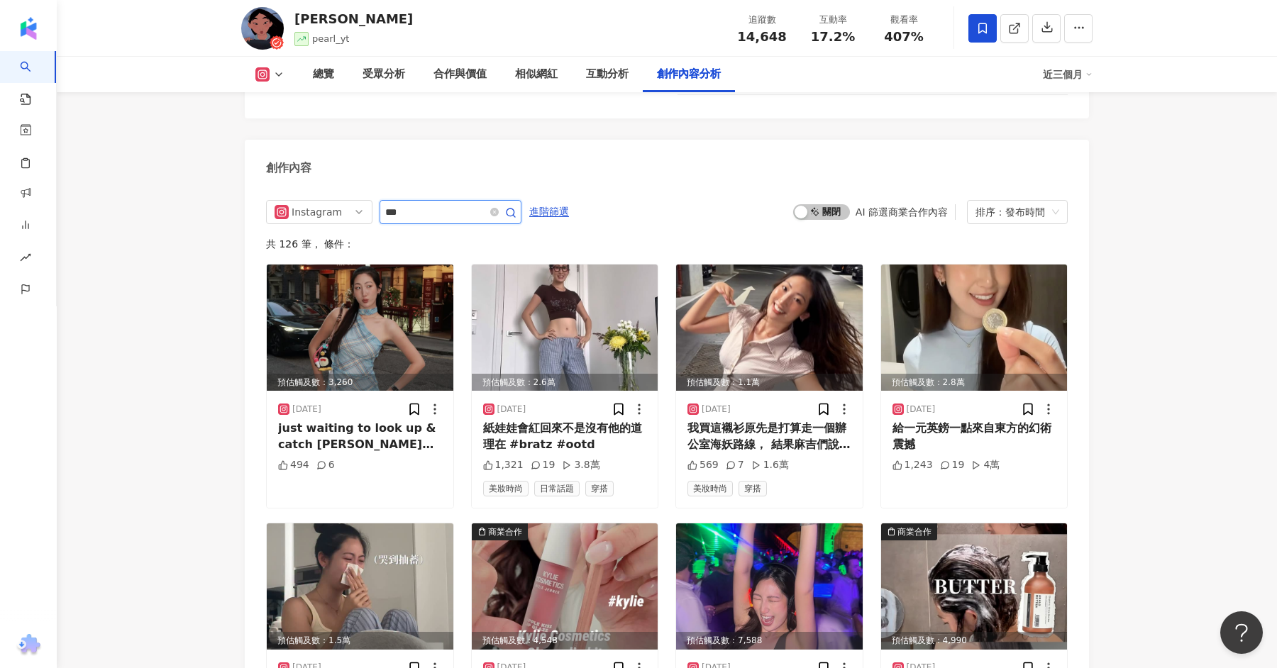
scroll to position [4394, 0]
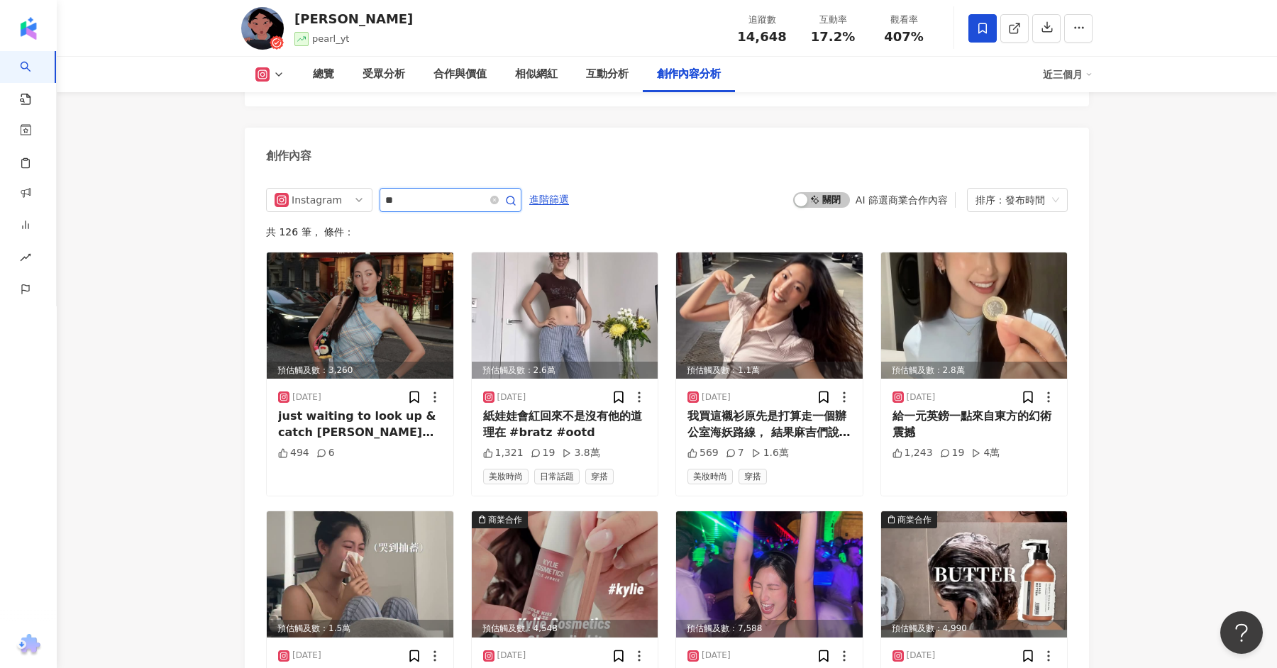
type input "*"
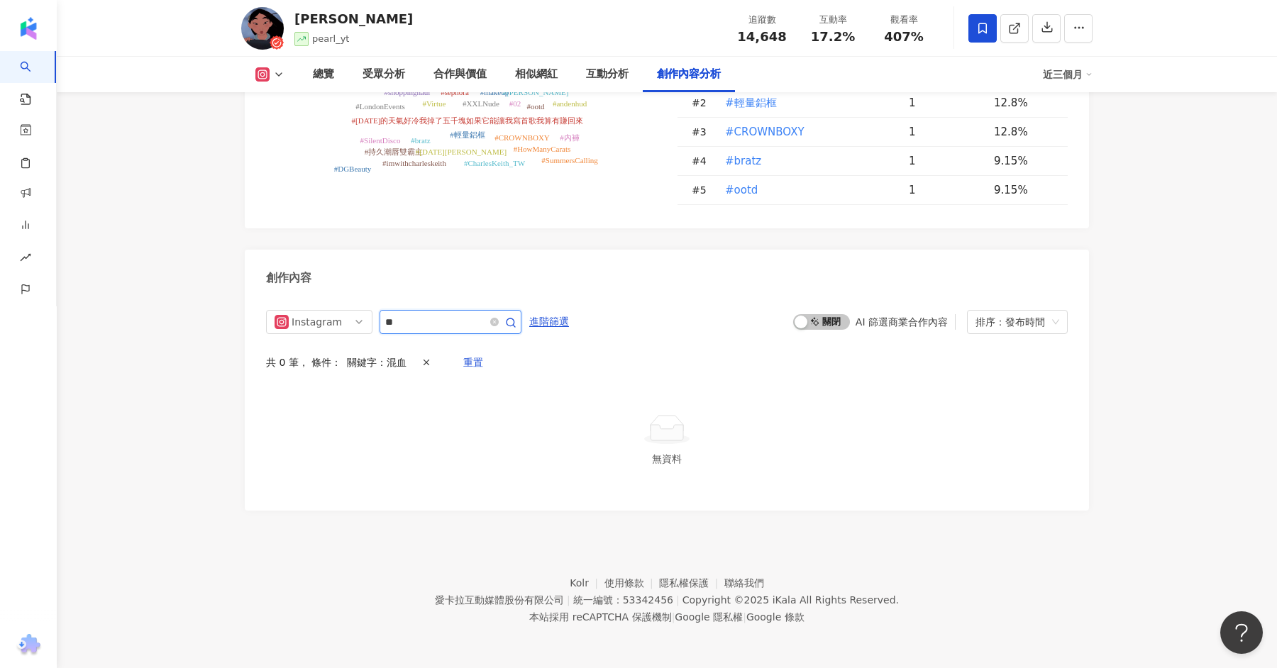
scroll to position [4250, 0]
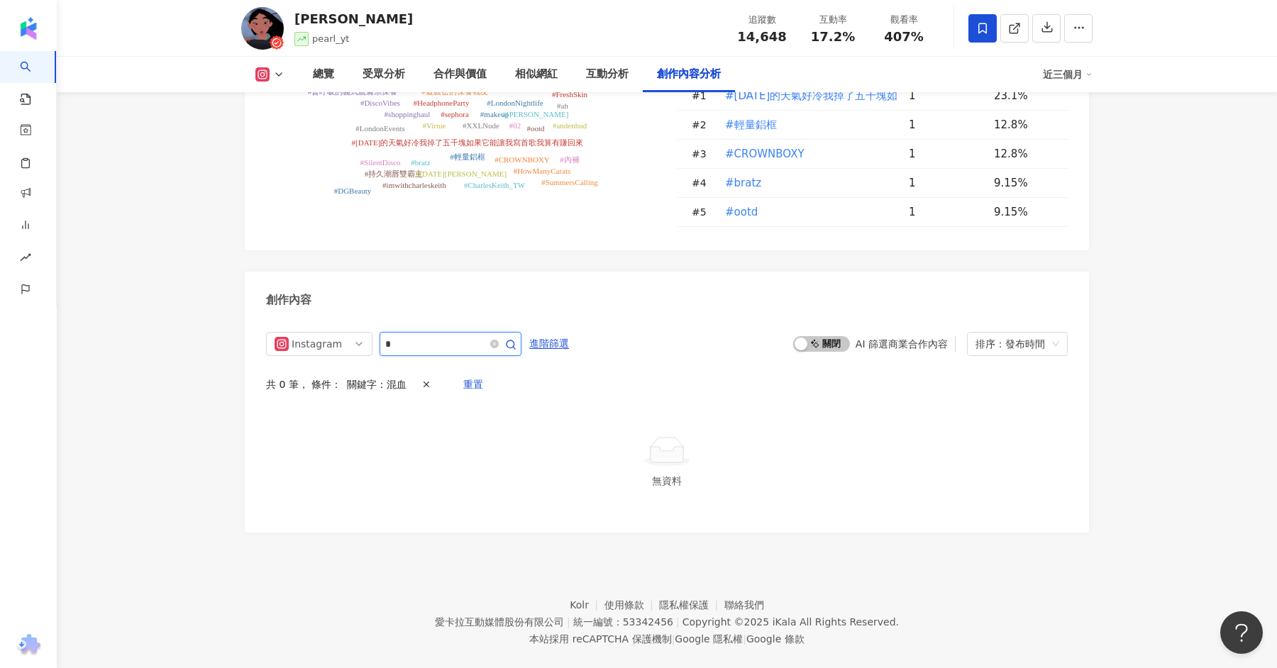
type input "*"
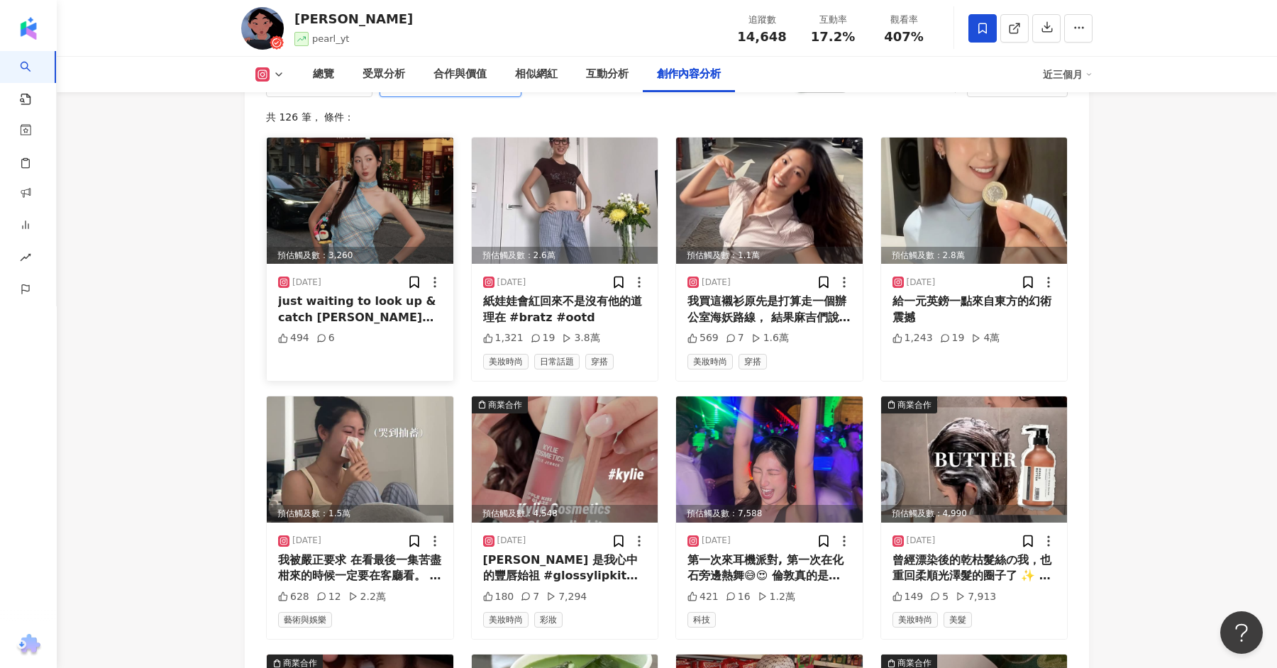
scroll to position [4510, 0]
click at [536, 425] on img at bounding box center [565, 459] width 187 height 126
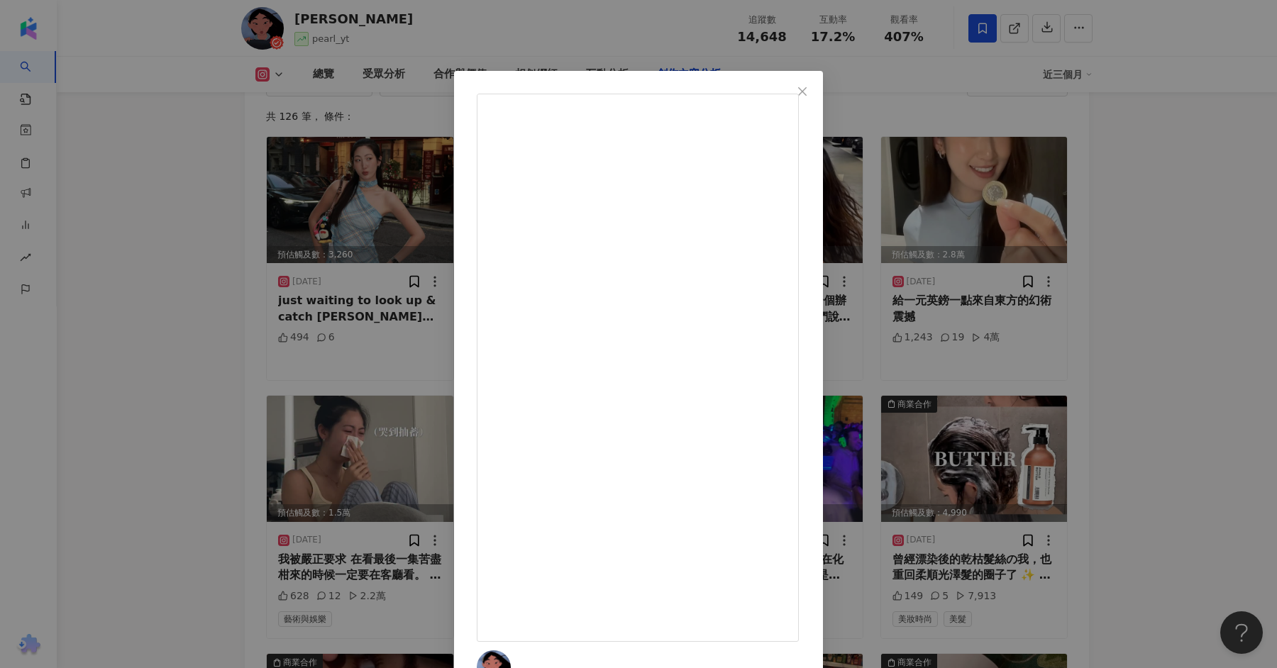
click at [1176, 151] on div "彭郁彤 2025/7/29 Kylie Jenner 是我心中的豐唇始祖 #glossylipkit #kyliejenner #kyliecosmetics…" at bounding box center [638, 334] width 1277 height 668
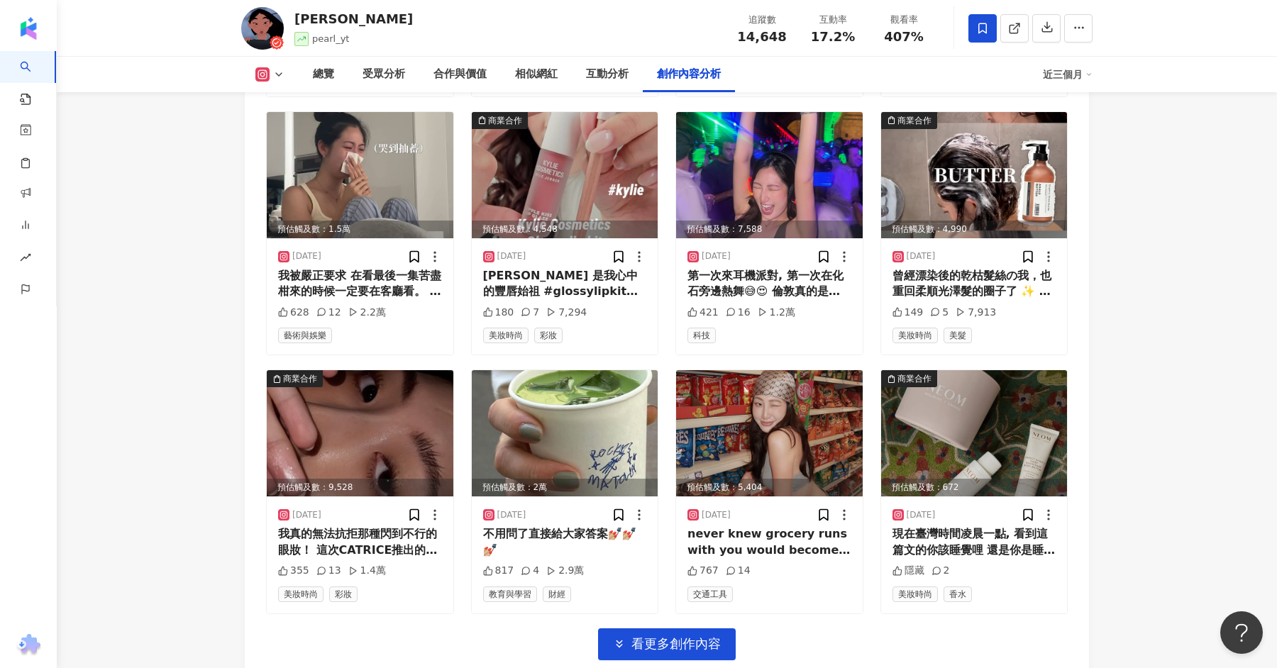
scroll to position [4793, 0]
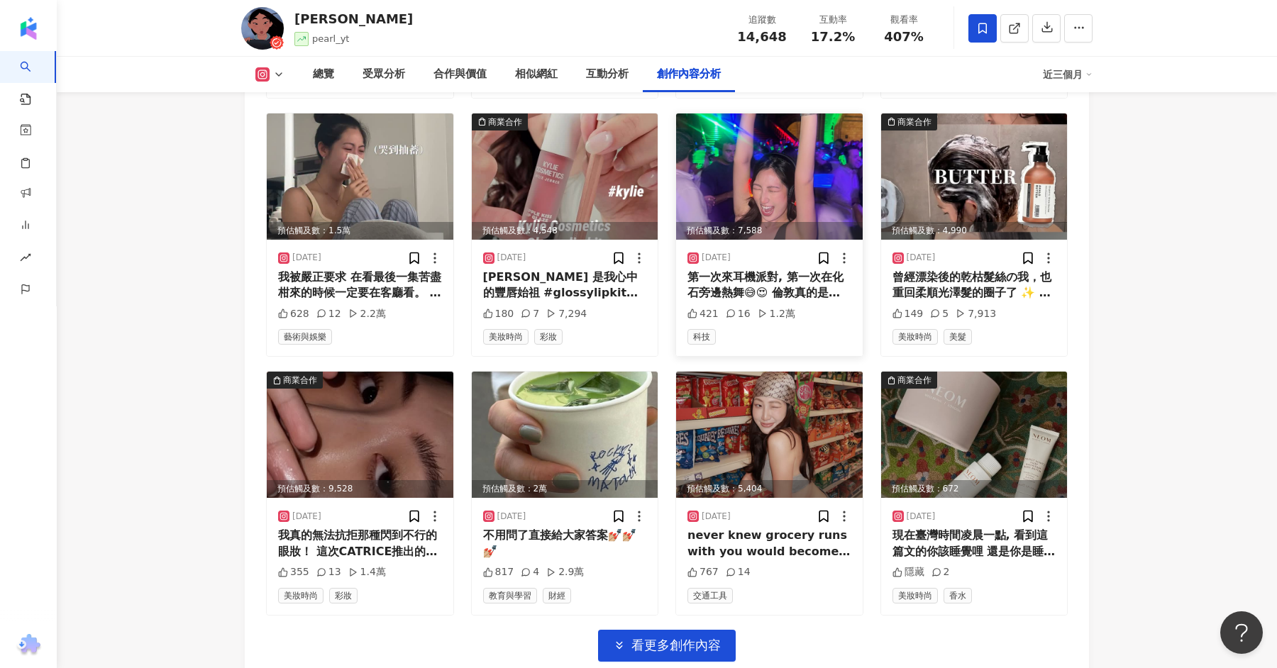
click at [788, 173] on img at bounding box center [769, 177] width 187 height 126
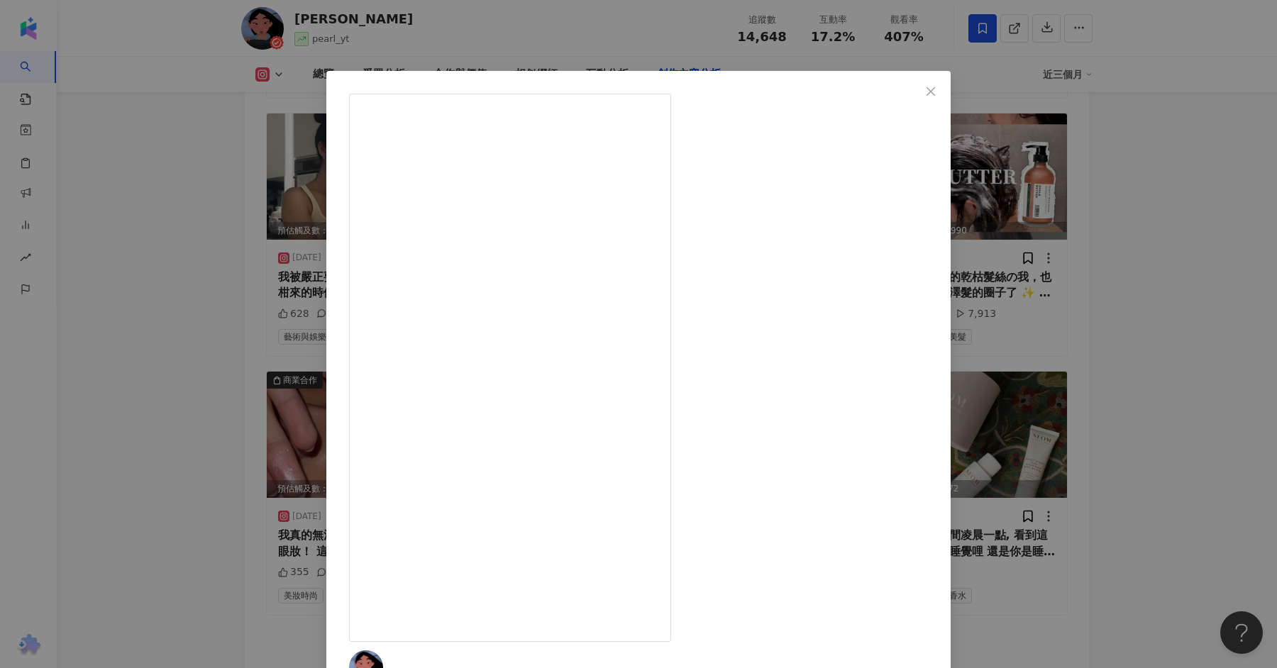
click at [1225, 274] on div "彭郁彤 2025/7/27 第一次來耳機派對, 第一次在化石旁邊熱舞😅😍 倫敦真的是一個只要你想, 每天都有得玩的城市! 每個月的最後一個禮拜五, 博物館都會…" at bounding box center [638, 334] width 1277 height 668
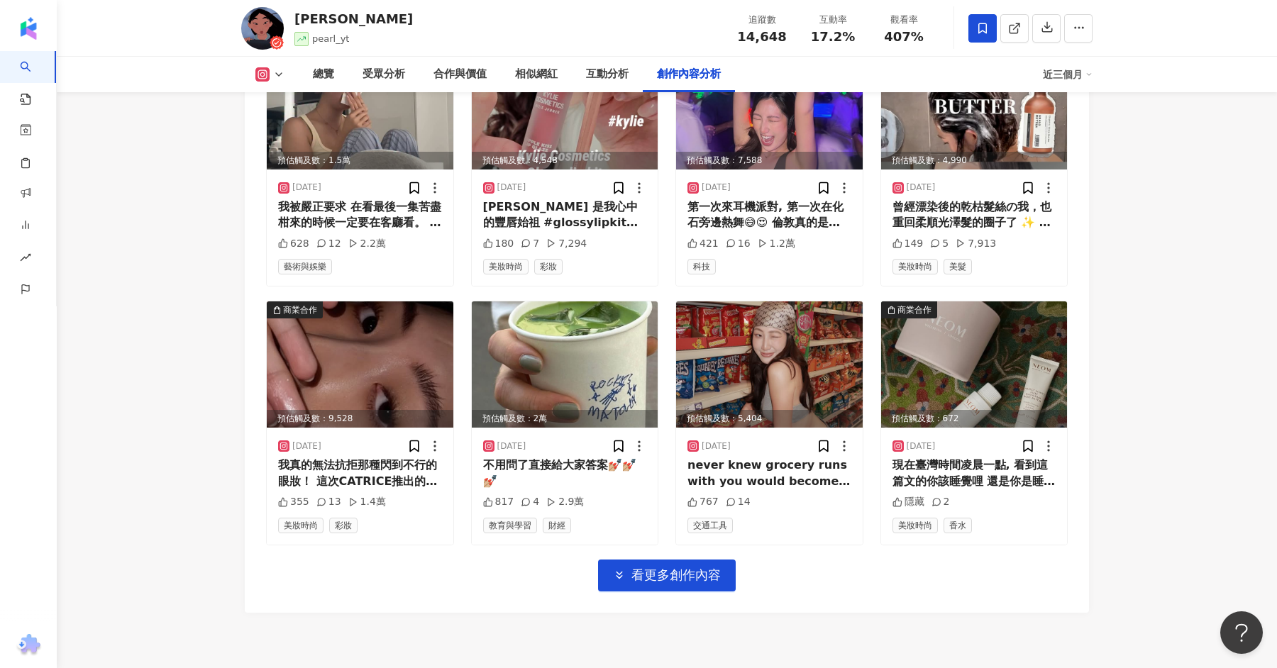
scroll to position [4868, 0]
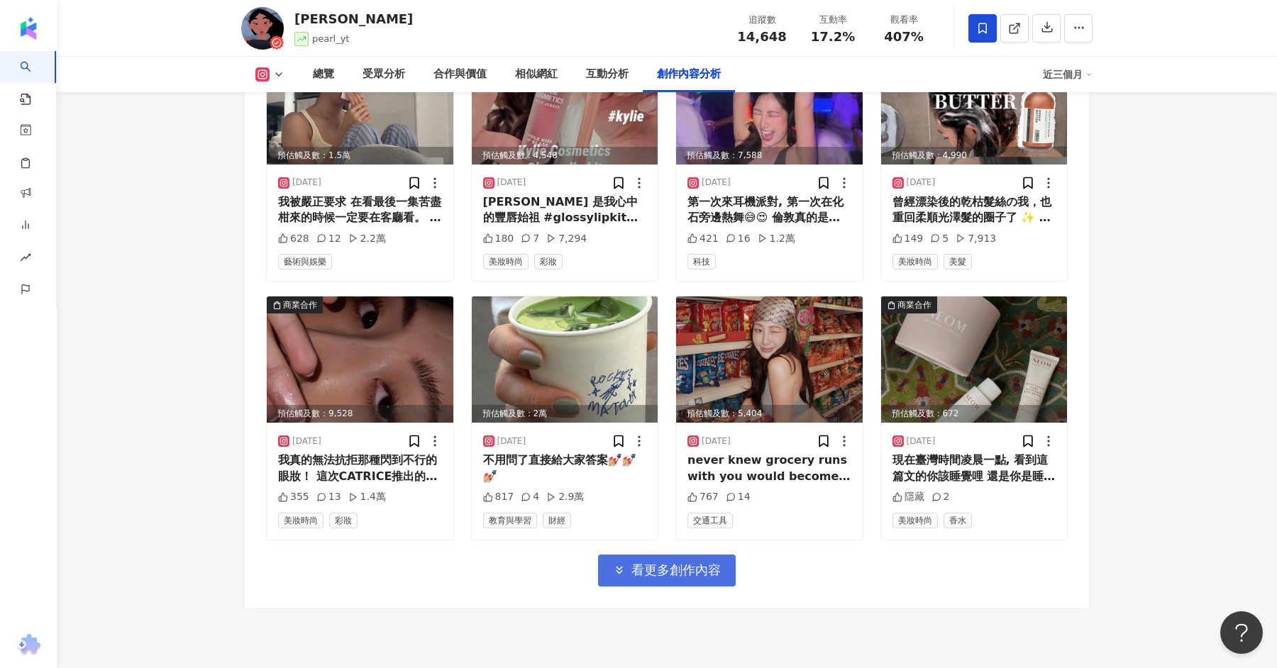
click at [686, 563] on span "看更多創作內容" at bounding box center [676, 571] width 89 height 16
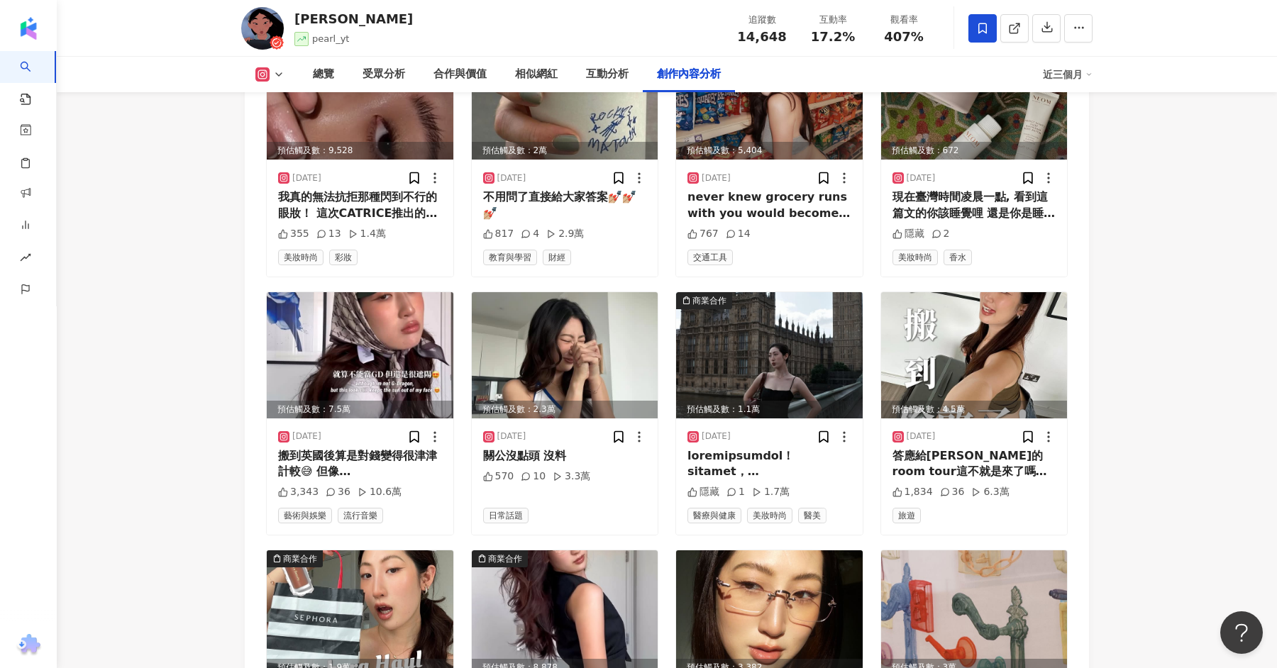
scroll to position [5166, 0]
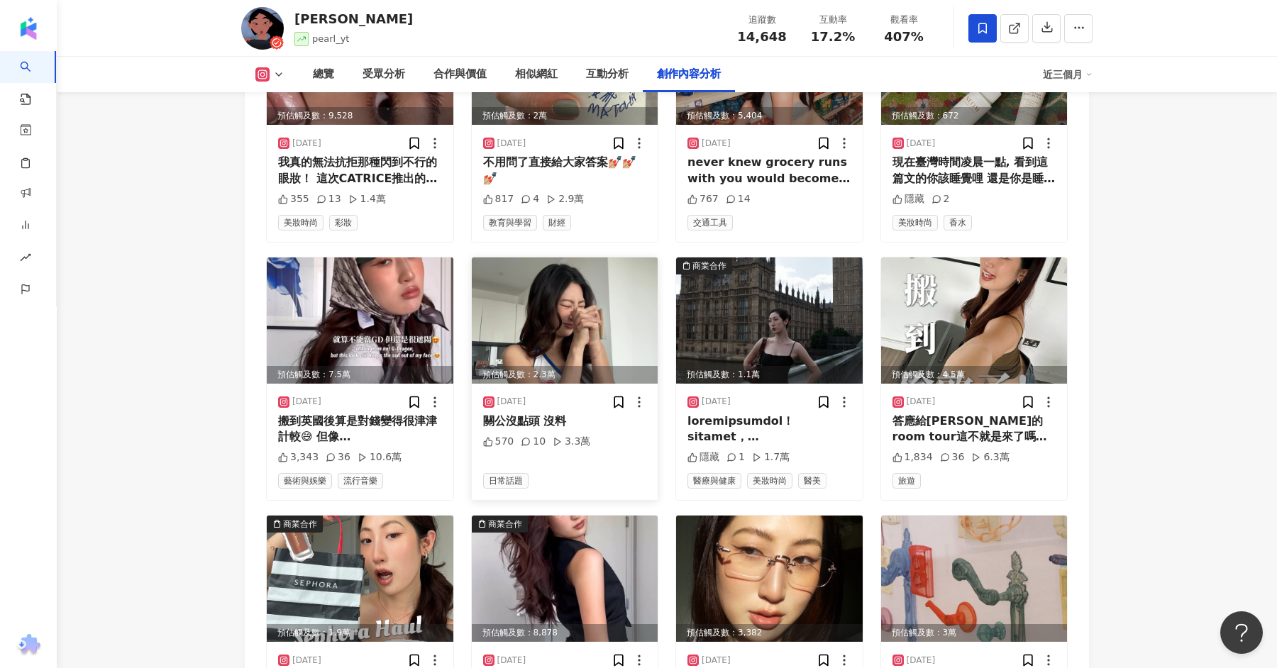
click at [538, 286] on img at bounding box center [565, 321] width 187 height 126
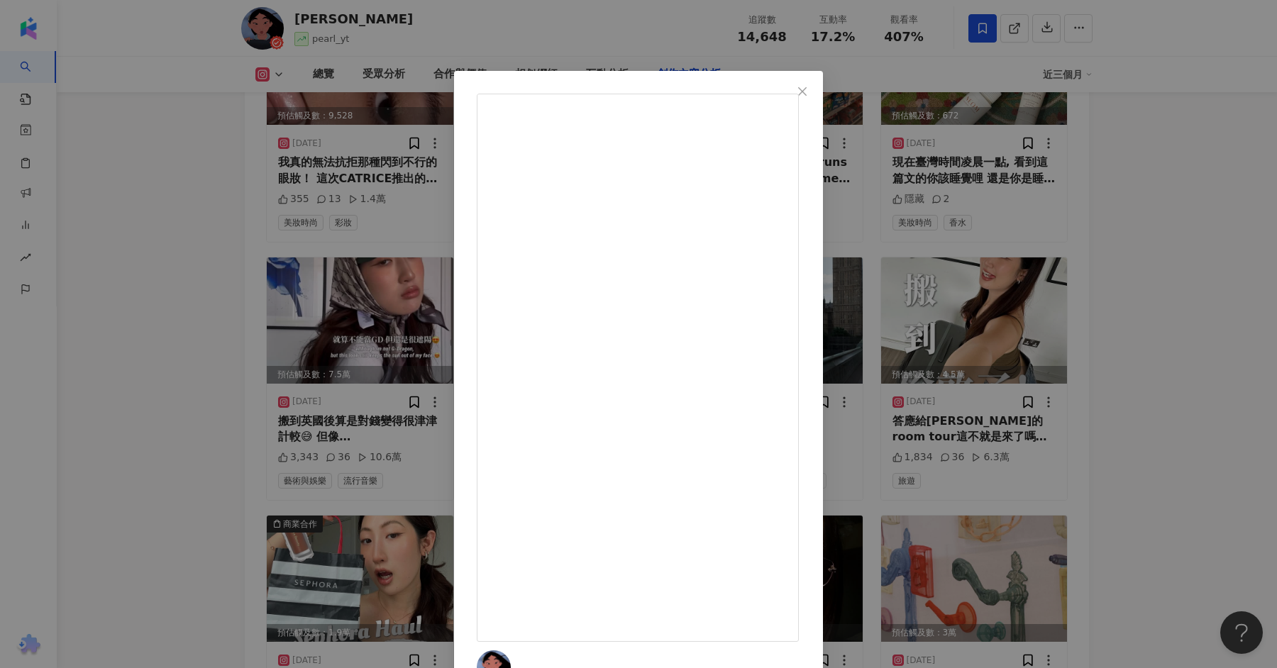
click at [1198, 187] on div "彭郁彤 2025/7/5 關公沒點頭 沒料 570 10 3.3萬 查看原始貼文" at bounding box center [638, 334] width 1277 height 668
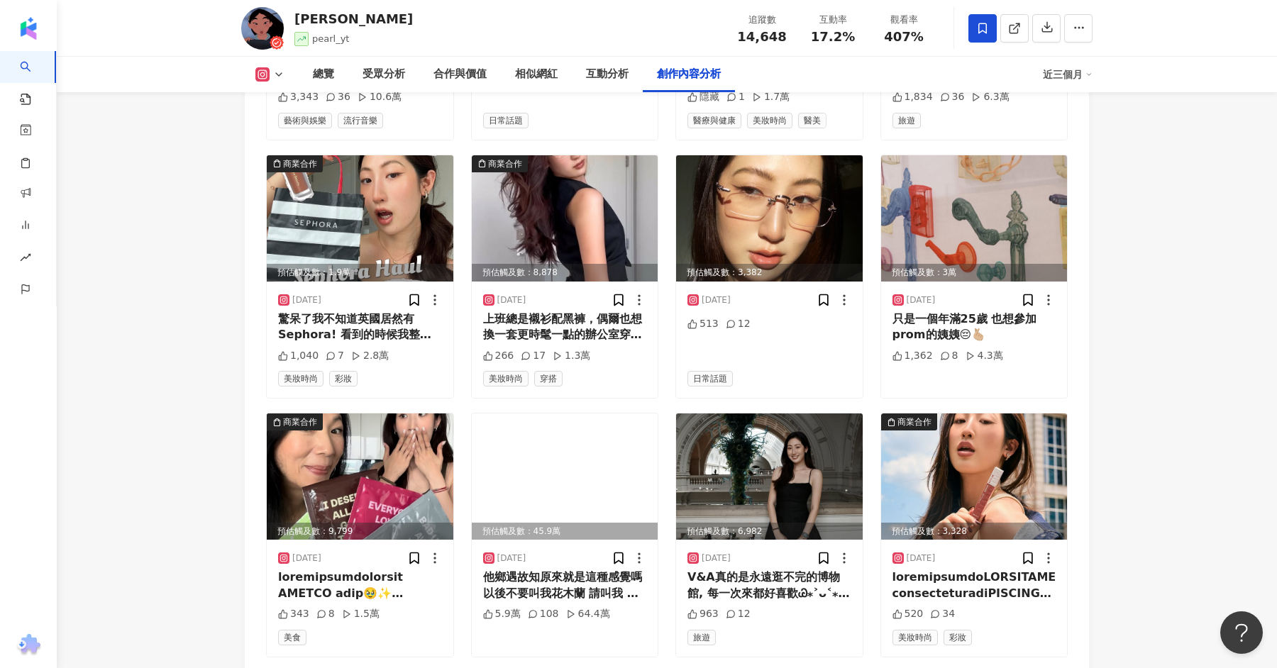
scroll to position [5535, 0]
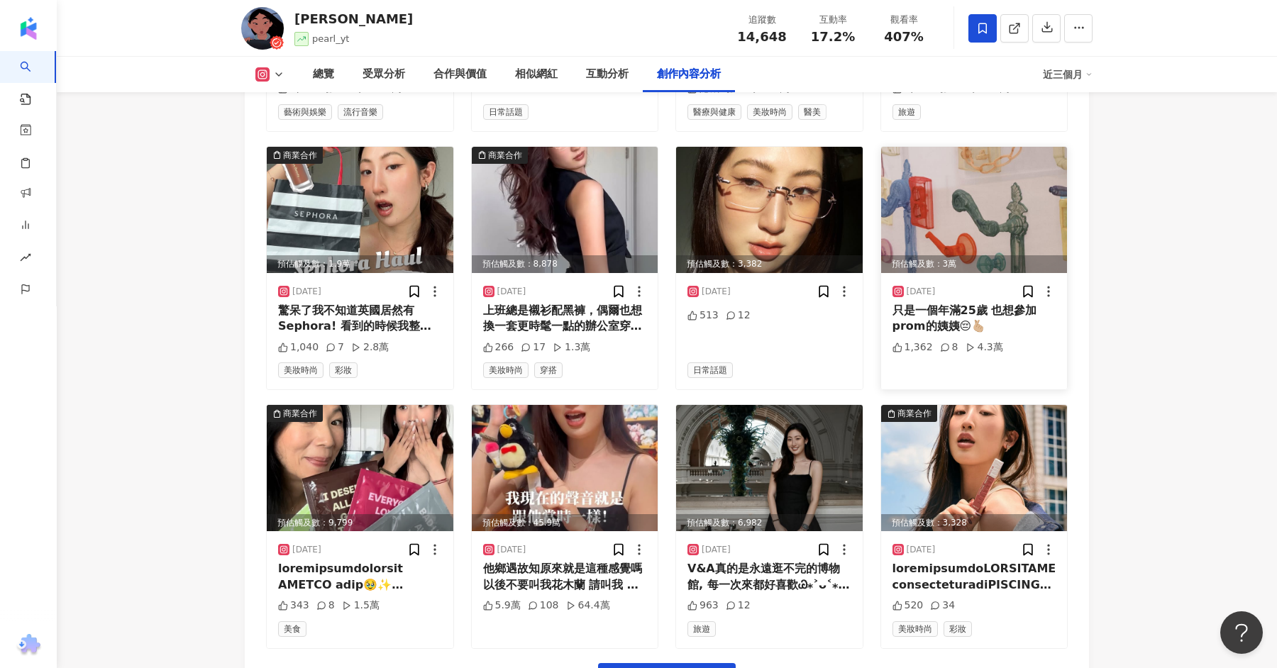
click at [1022, 255] on div "預估觸及數：3萬" at bounding box center [974, 264] width 187 height 18
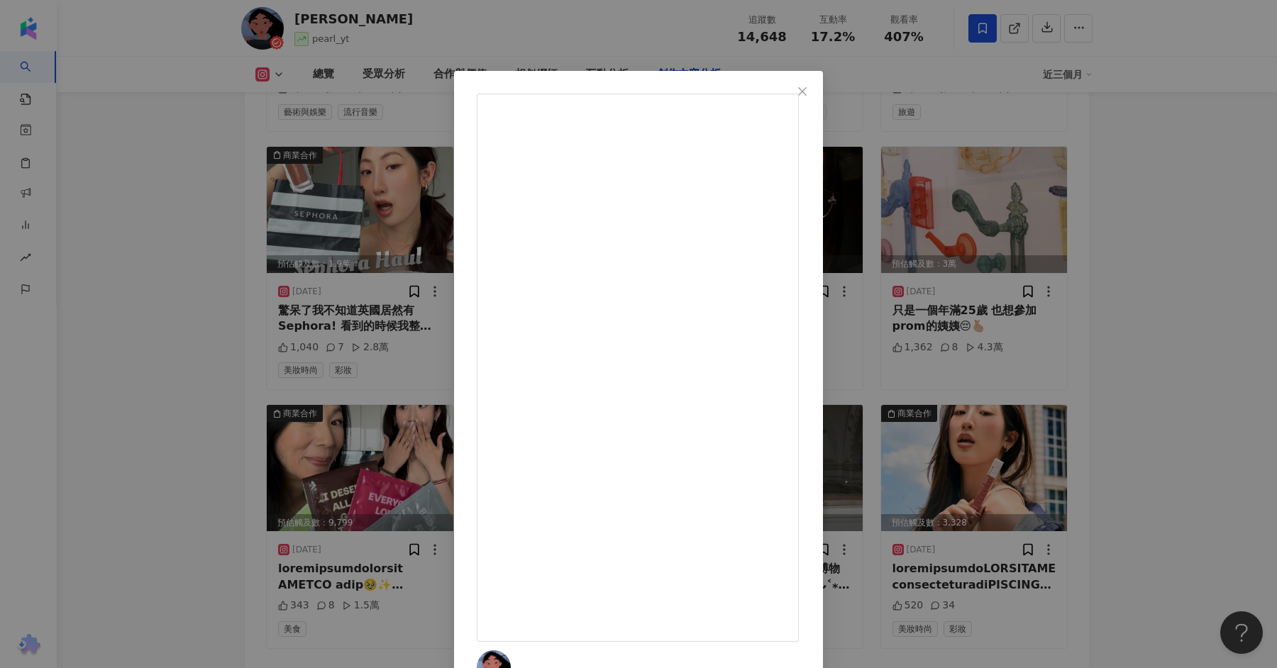
click at [1226, 192] on div "彭郁彤 2025/6/19 只是一個年滿25歲 也想參加prom的姨姨😔🫰🏼 1,362 8 4.3萬 查看原始貼文" at bounding box center [638, 334] width 1277 height 668
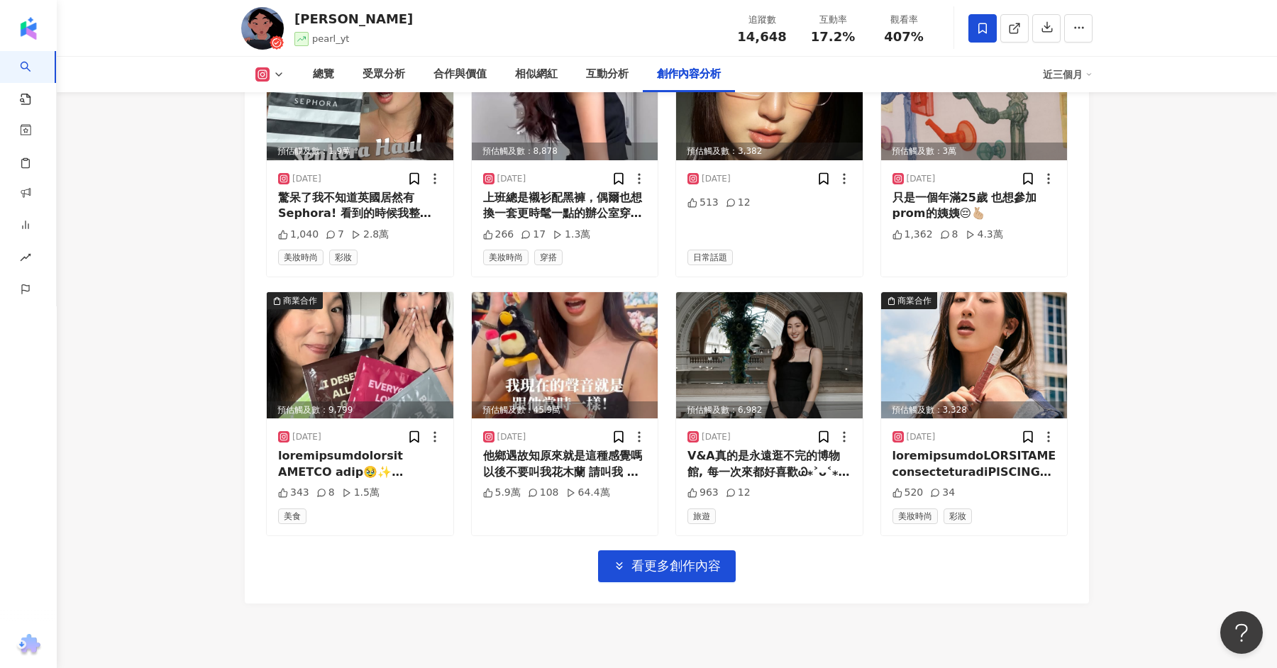
scroll to position [5649, 0]
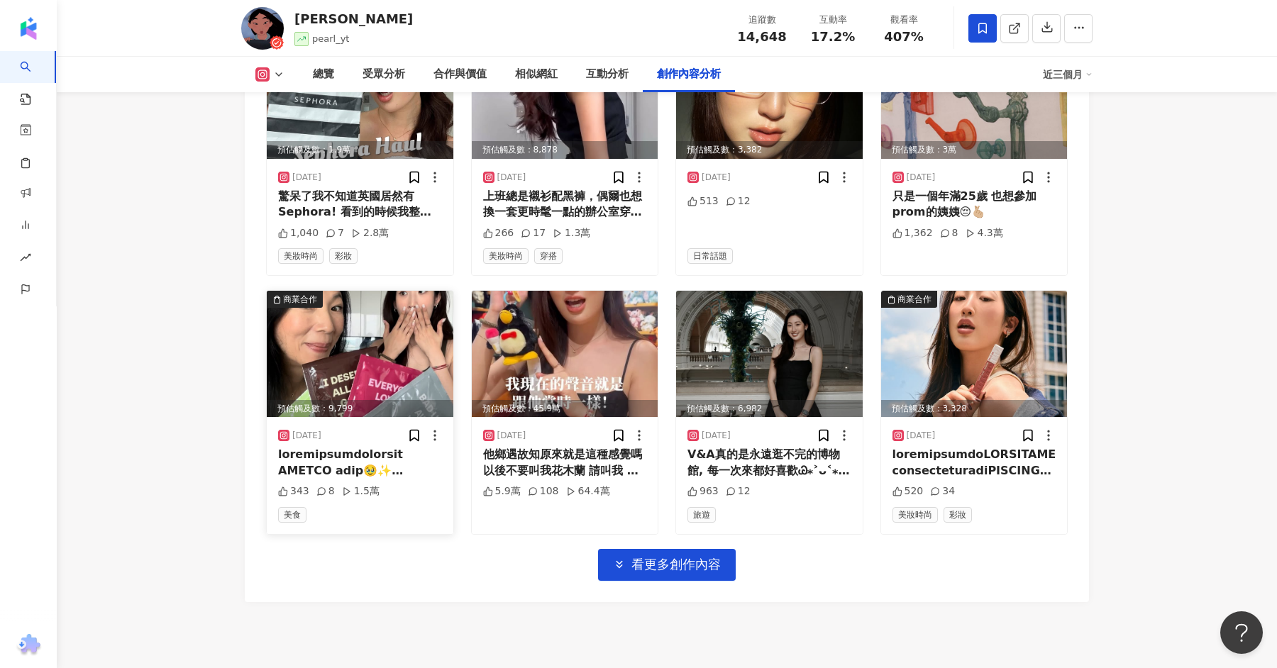
click at [358, 356] on img at bounding box center [360, 354] width 187 height 126
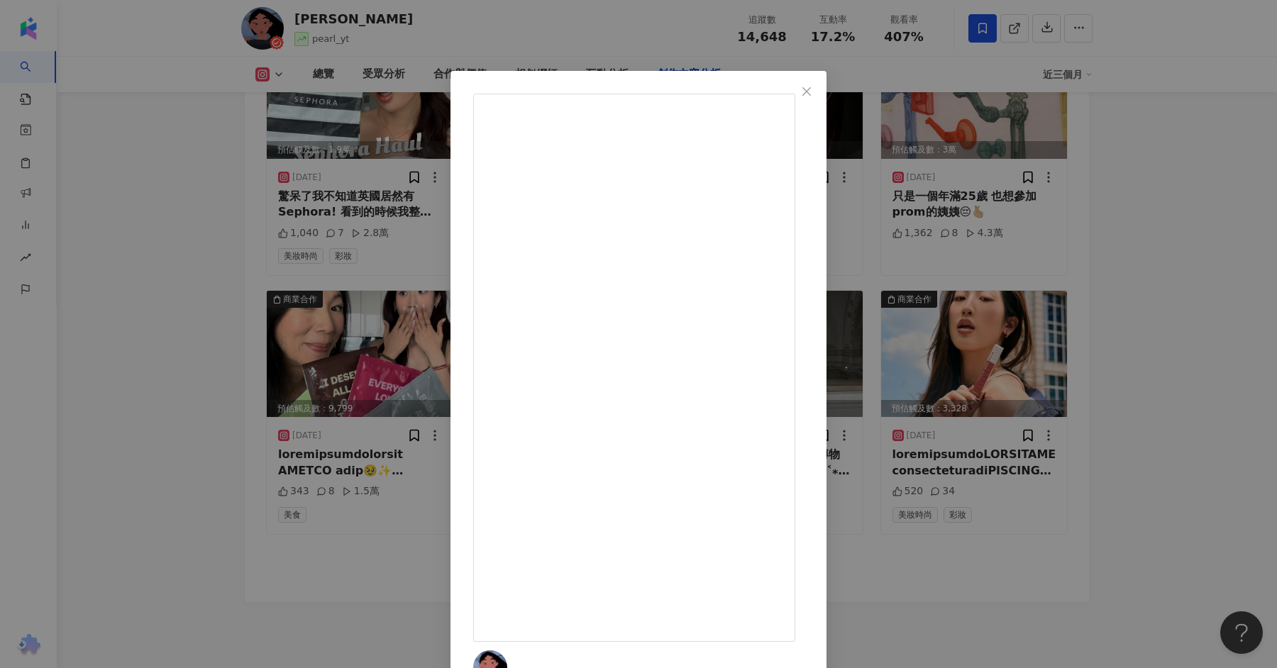
scroll to position [5682, 0]
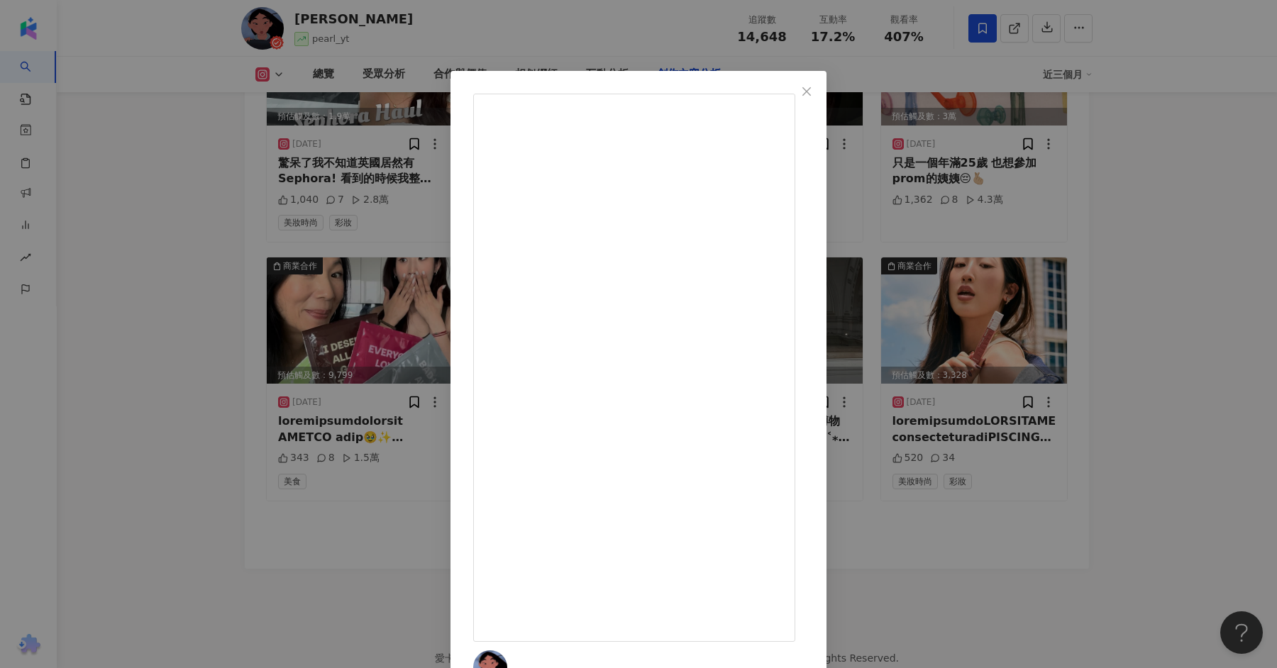
click at [1122, 290] on div "彭郁彤 2025/6/16 343 8 1.5萬 查看原始貼文" at bounding box center [638, 334] width 1277 height 668
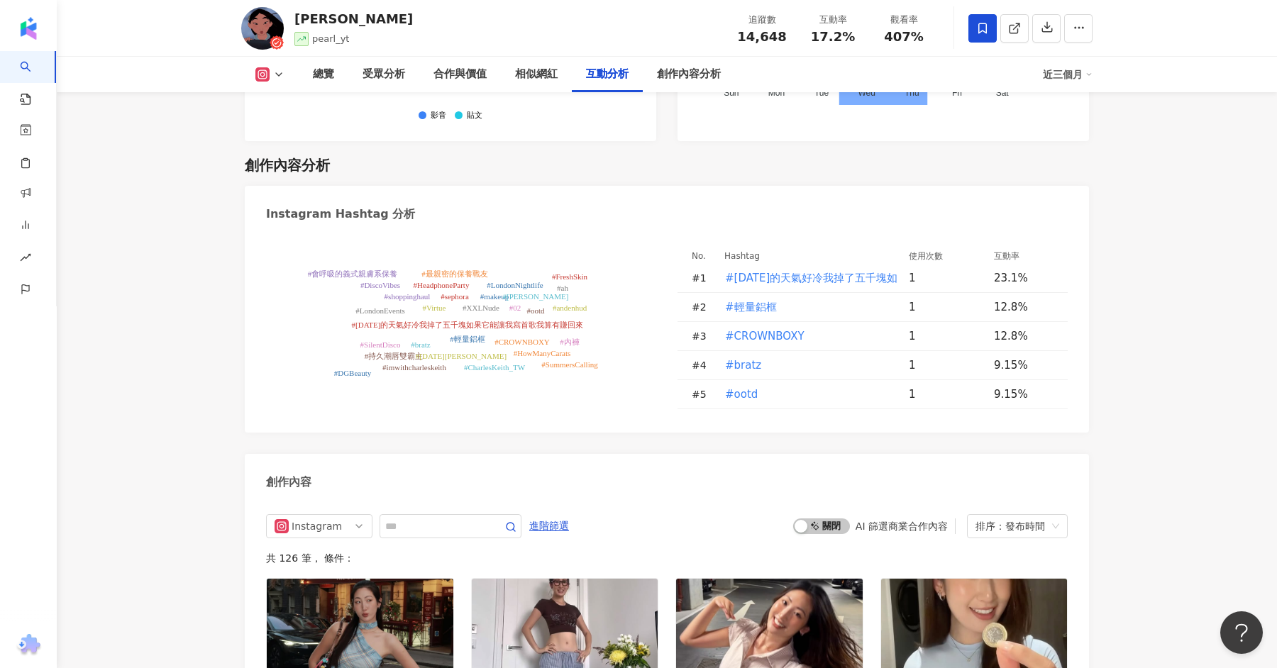
scroll to position [4083, 0]
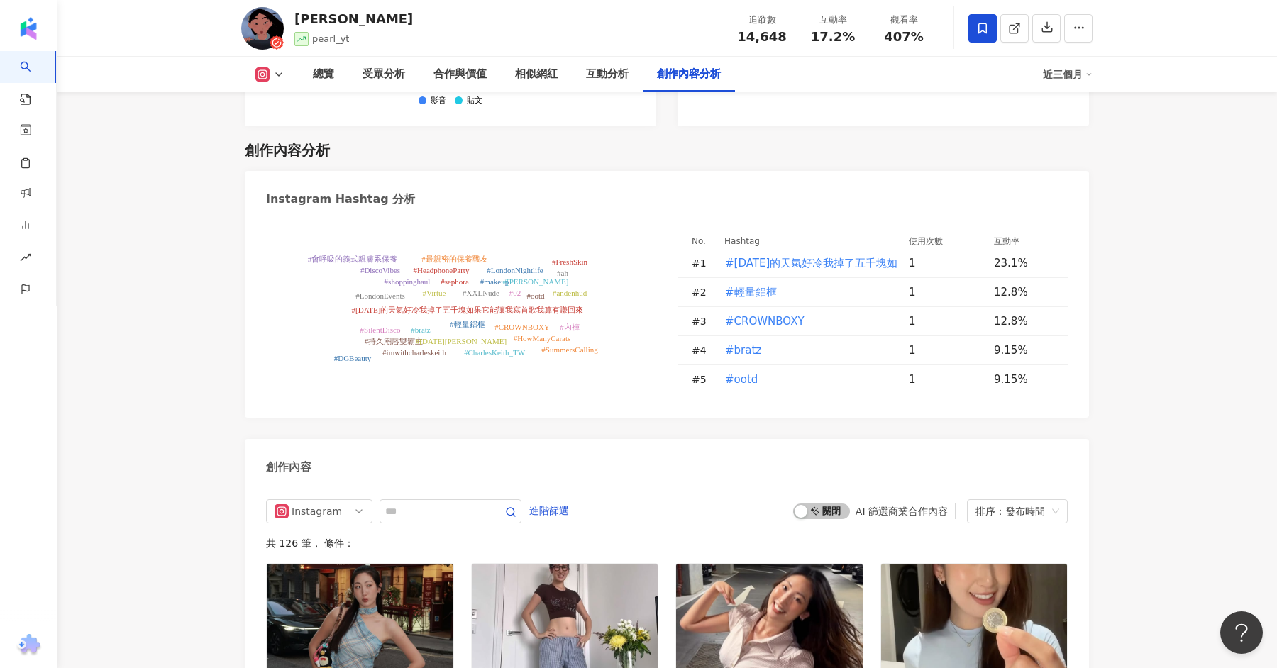
click at [443, 503] on input "text" at bounding box center [434, 511] width 99 height 17
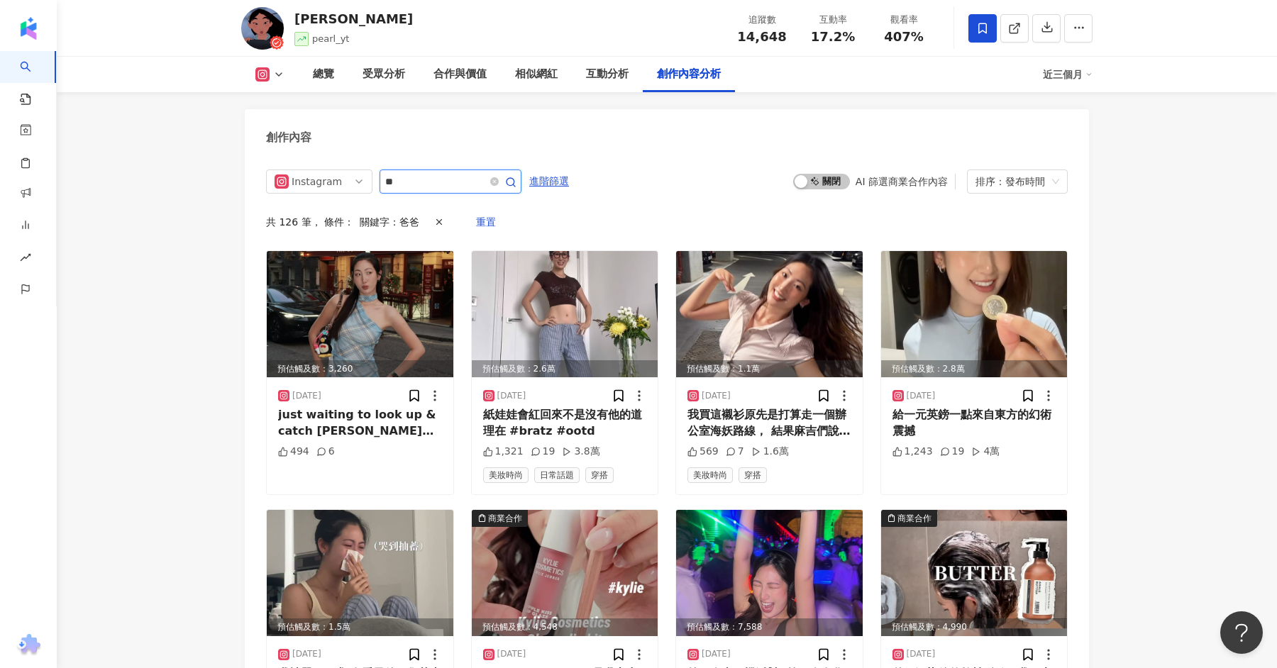
scroll to position [4394, 0]
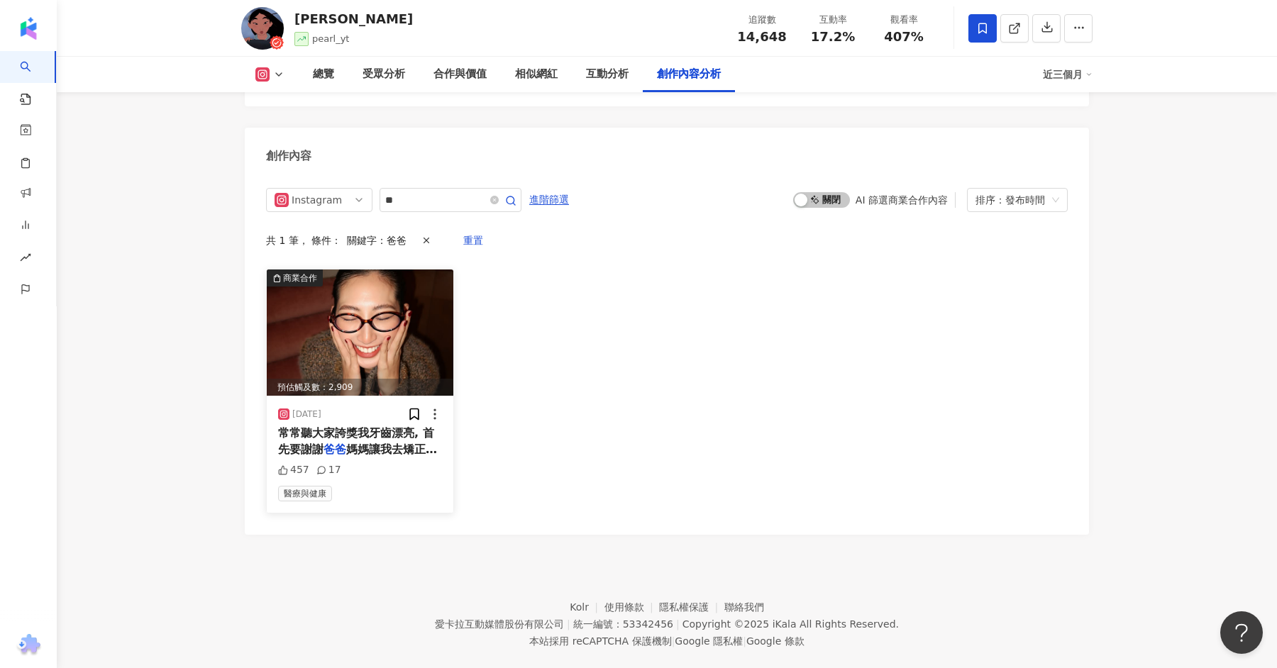
click at [348, 426] on span "常常聽大家誇獎我牙齒漂亮, 首先要謝謝" at bounding box center [356, 440] width 156 height 29
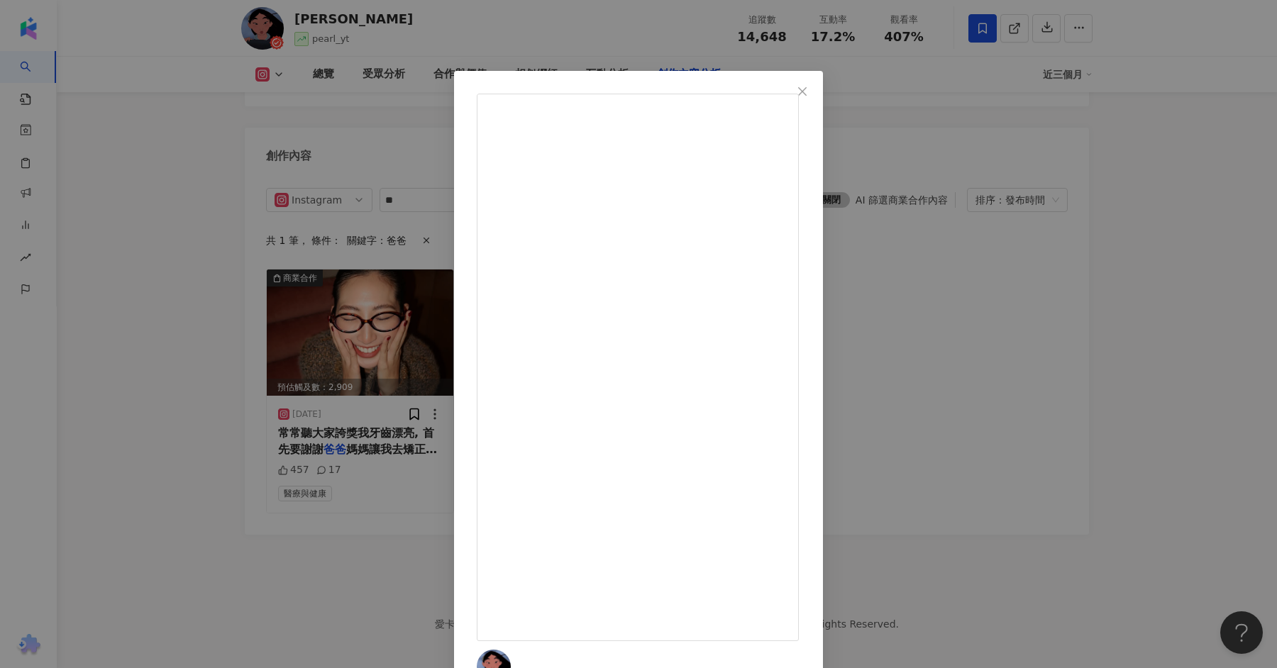
click at [1020, 306] on div "彭郁彤 2025/2/7 457 17 查看原始貼文" at bounding box center [638, 334] width 1277 height 668
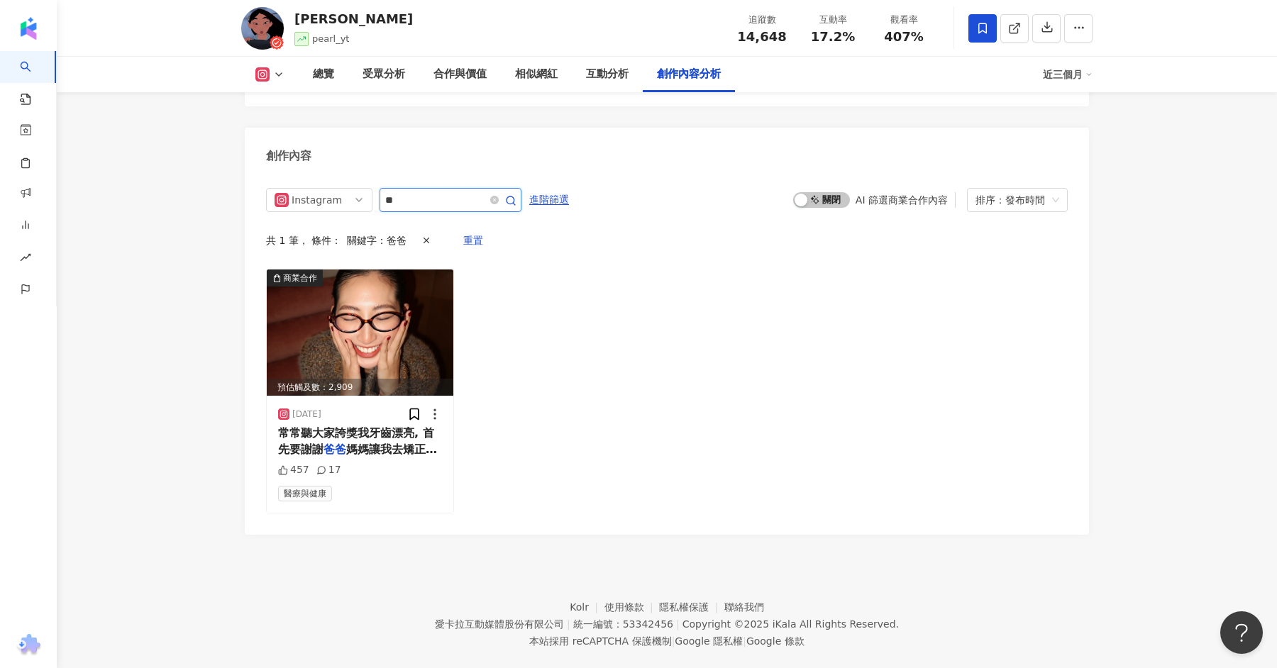
click at [439, 192] on input "**" at bounding box center [434, 200] width 99 height 17
type input "*"
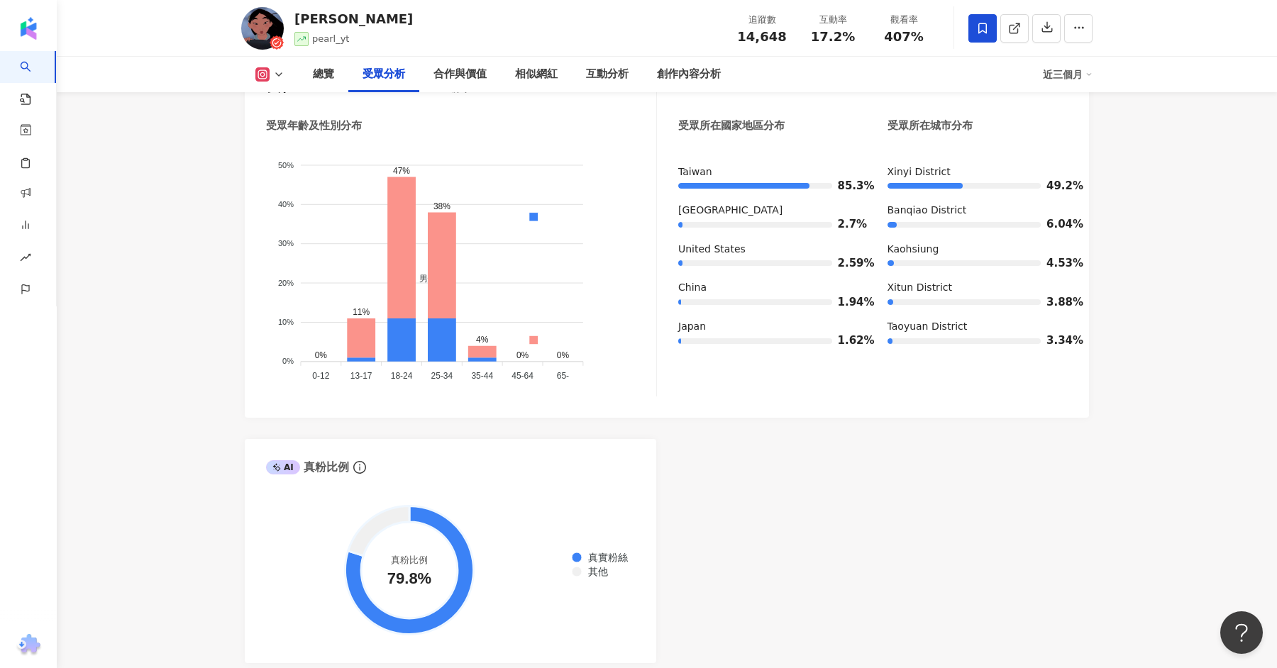
scroll to position [784, 0]
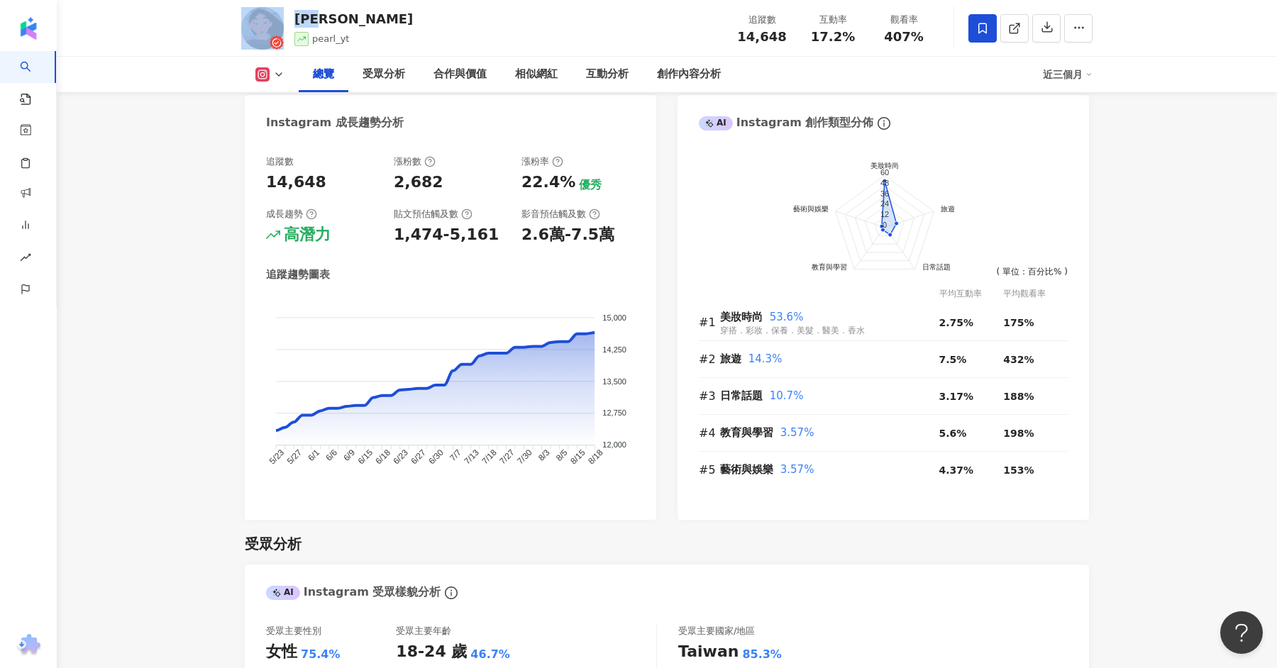
drag, startPoint x: 347, startPoint y: 28, endPoint x: 281, endPoint y: 26, distance: 66.1
click at [281, 26] on div "彭郁彤 pearl_yt 追蹤數 14,648 互動率 17.2% 觀看率 407%" at bounding box center [667, 28] width 908 height 56
copy div "彭郁彤"
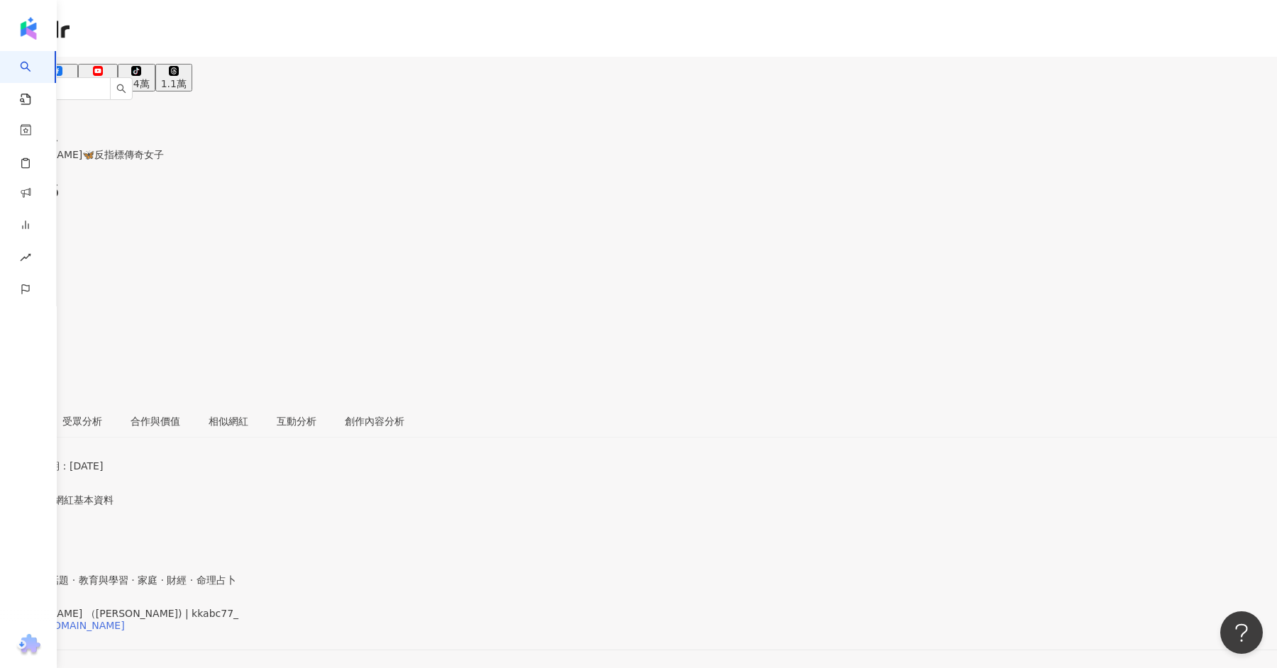
click at [125, 534] on div "https://www.instagram.com/kkabc77_/" at bounding box center [69, 625] width 111 height 11
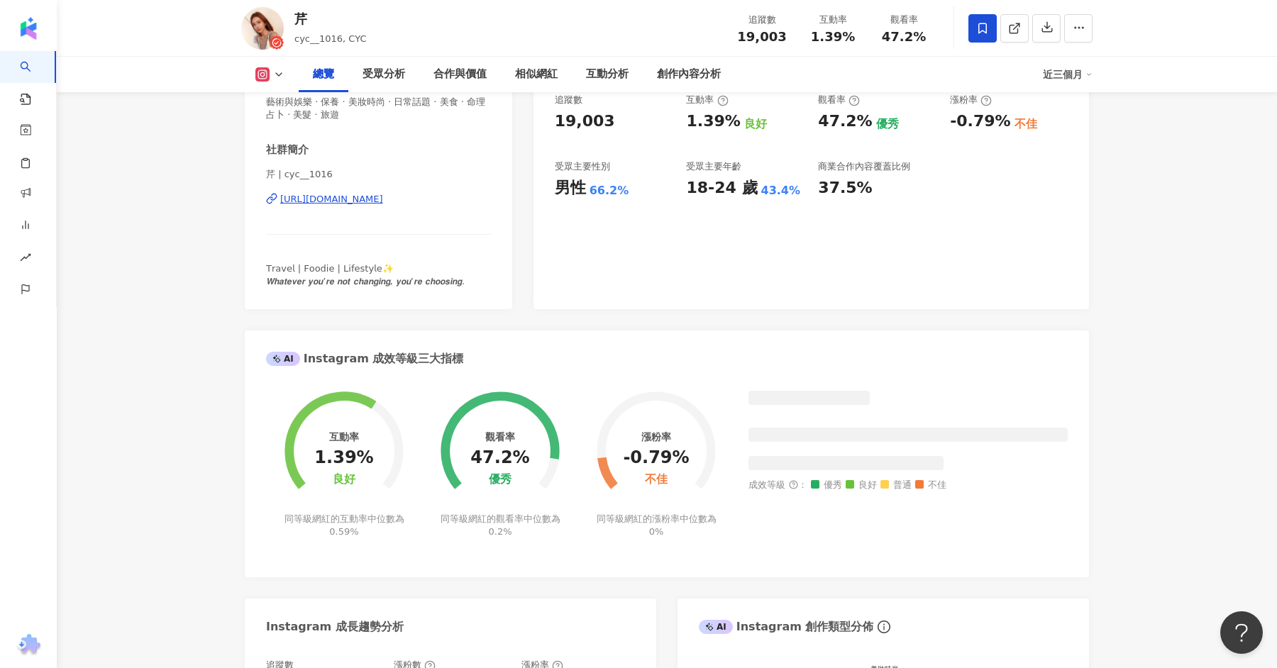
scroll to position [334, 0]
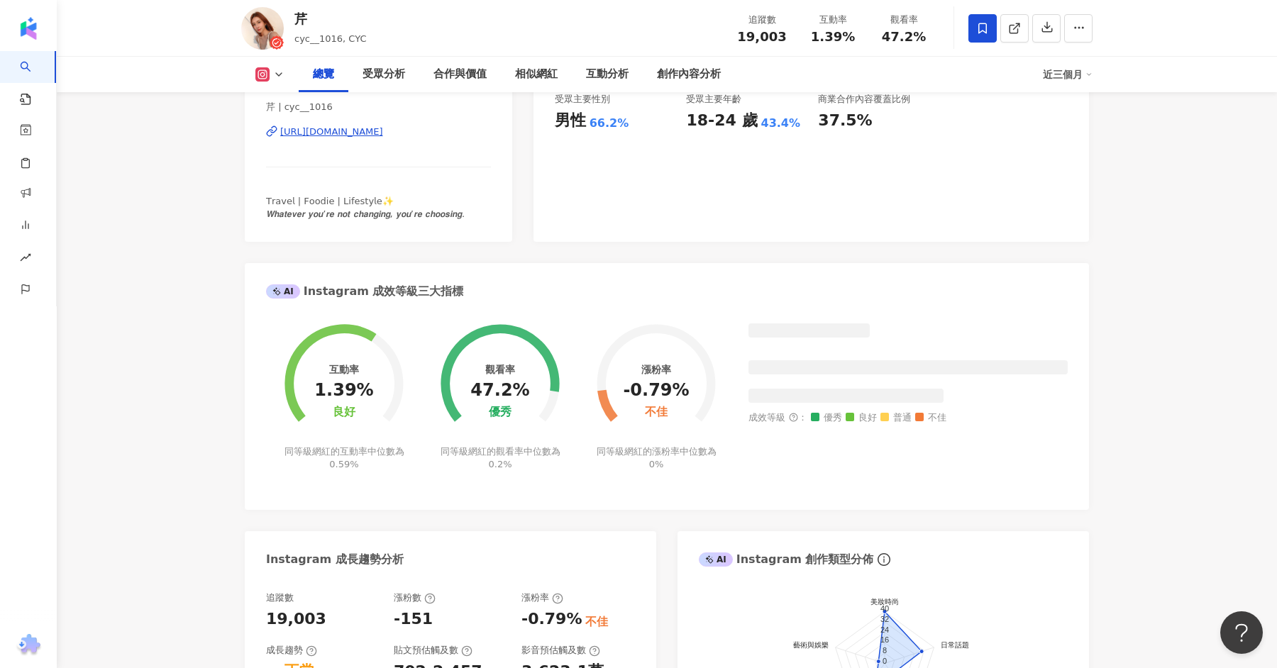
click at [353, 136] on div "https://www.instagram.com/cyc__1016/" at bounding box center [331, 132] width 103 height 13
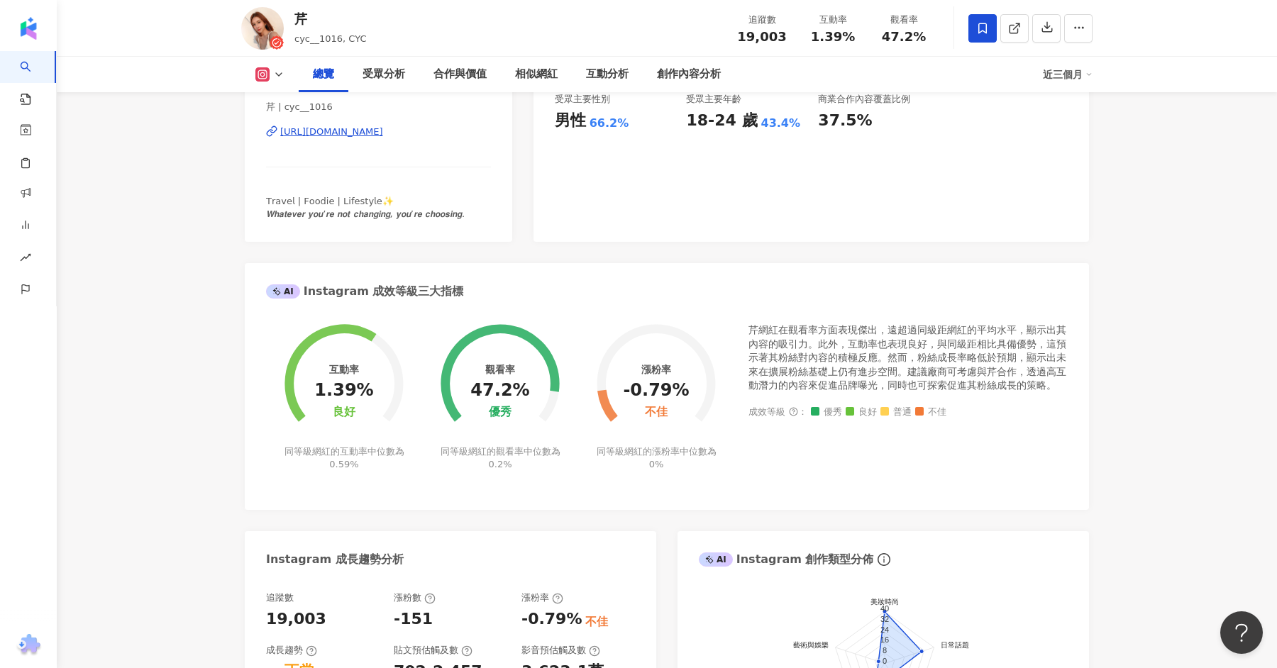
scroll to position [0, 0]
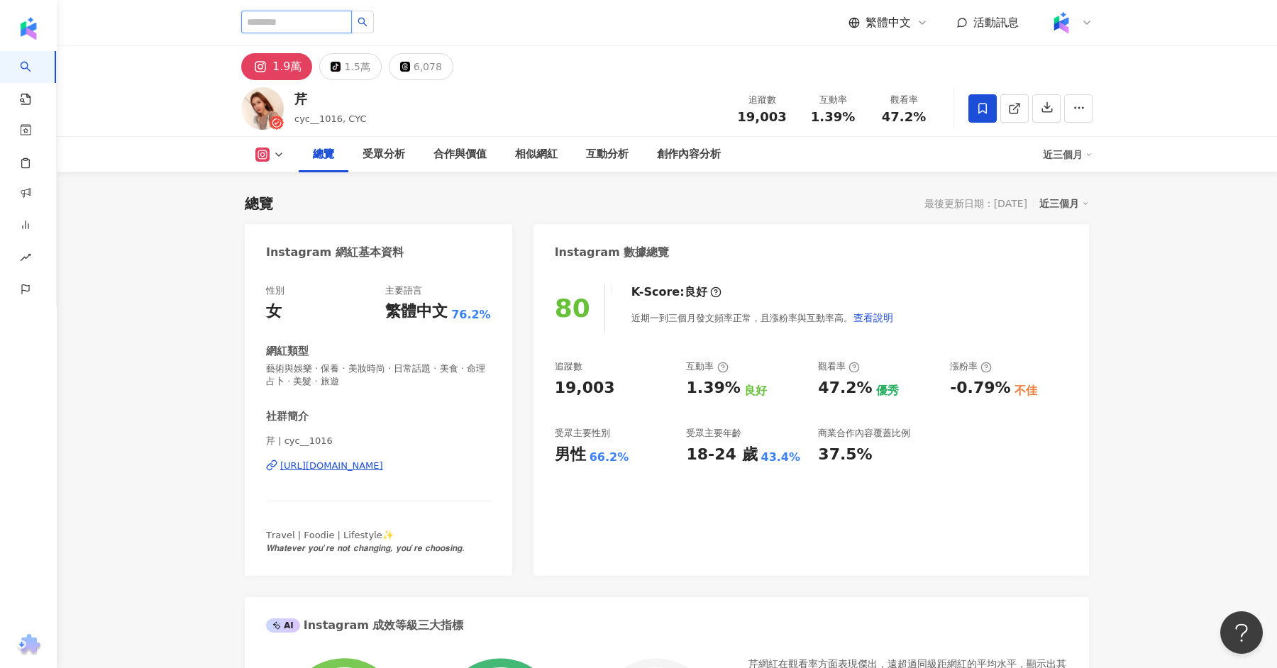
click at [323, 23] on input "search" at bounding box center [296, 22] width 111 height 23
paste input "********"
type input "********"
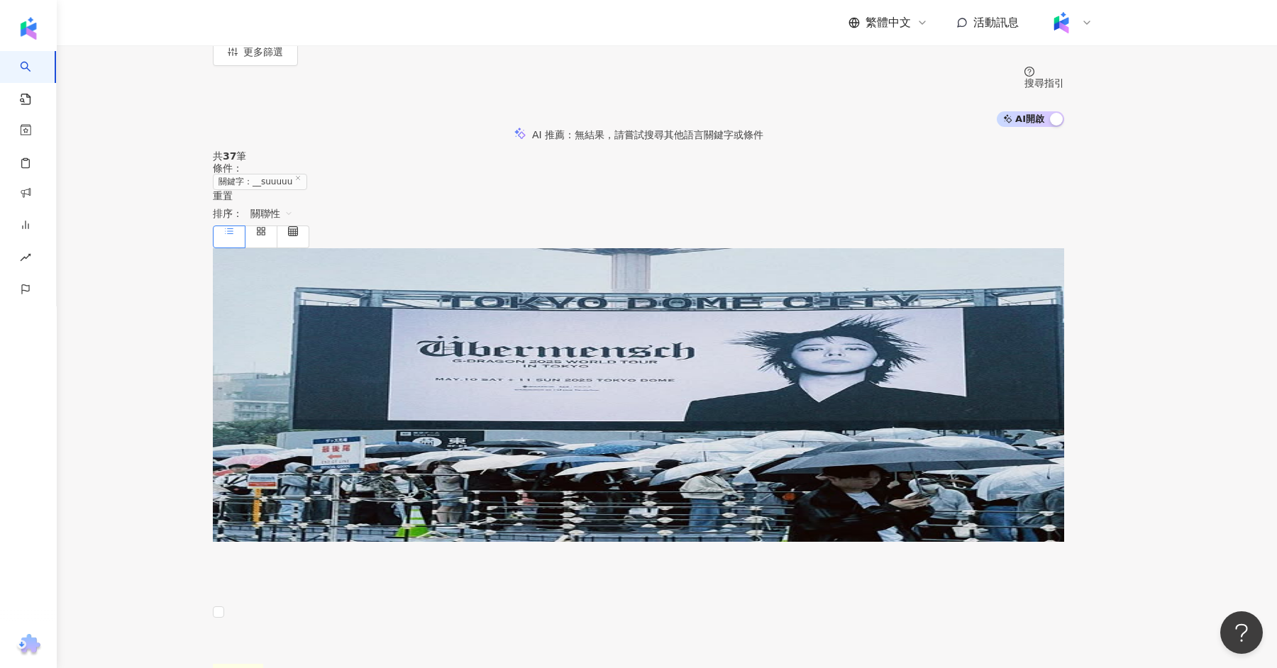
scroll to position [159, 0]
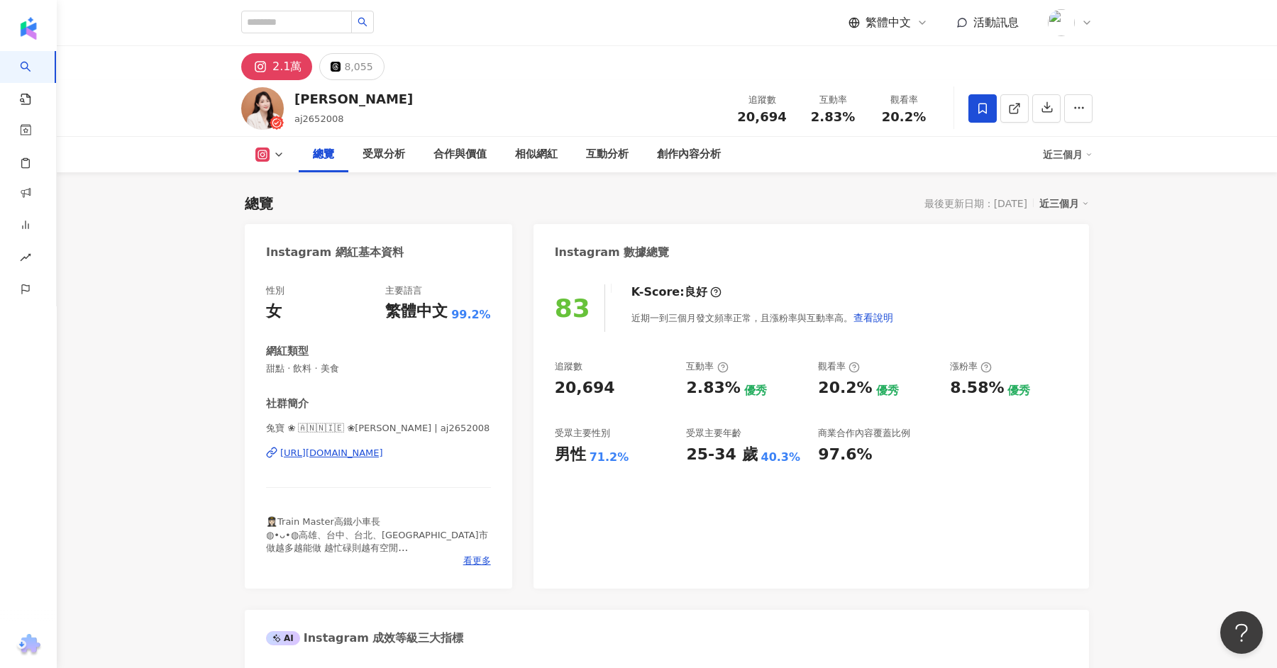
click at [383, 453] on div "[URL][DOMAIN_NAME]" at bounding box center [331, 453] width 103 height 13
